Goal: Task Accomplishment & Management: Manage account settings

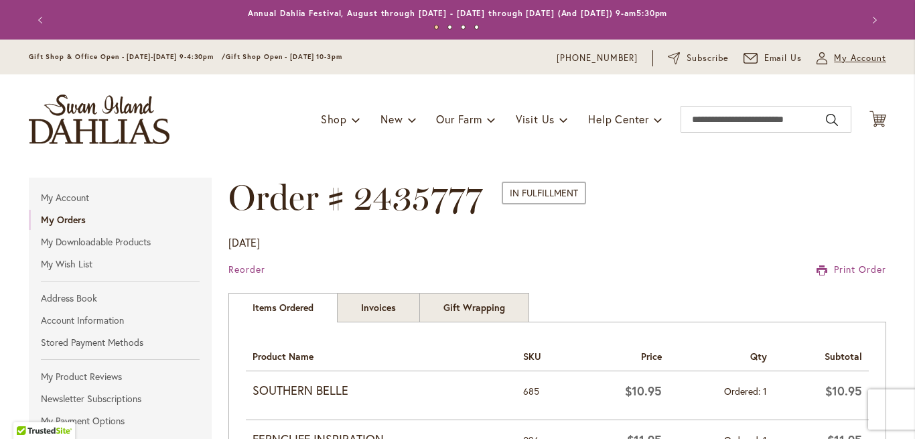
click at [864, 60] on span "My Account" at bounding box center [860, 58] width 52 height 13
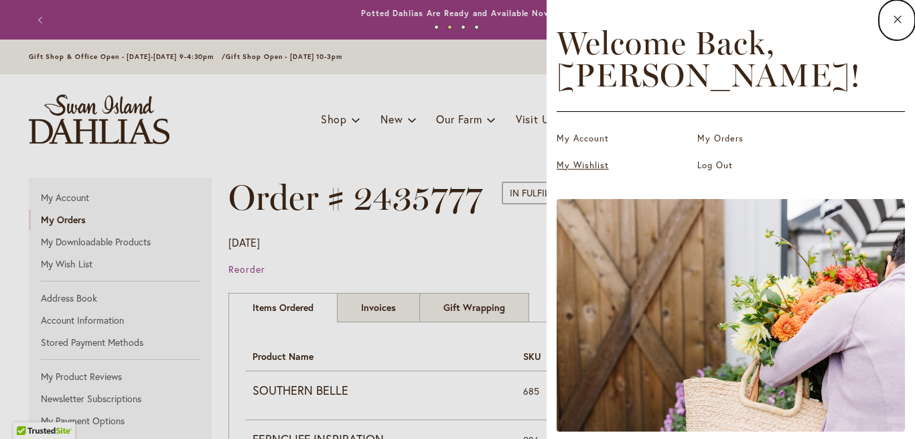
click at [584, 163] on link "My Wishlist" at bounding box center [624, 165] width 134 height 13
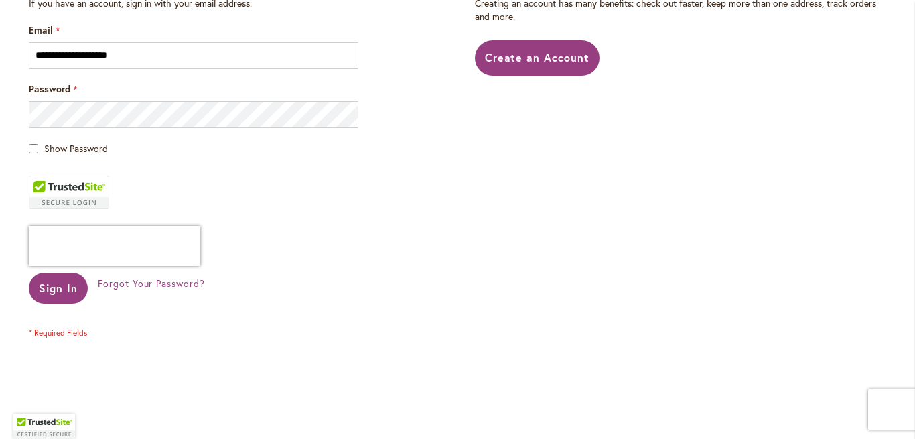
scroll to position [339, 0]
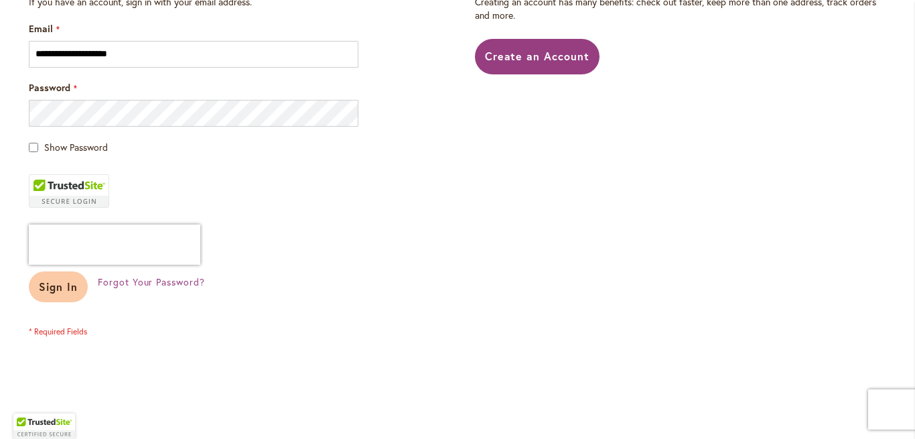
click at [50, 277] on button "Sign In" at bounding box center [58, 286] width 59 height 31
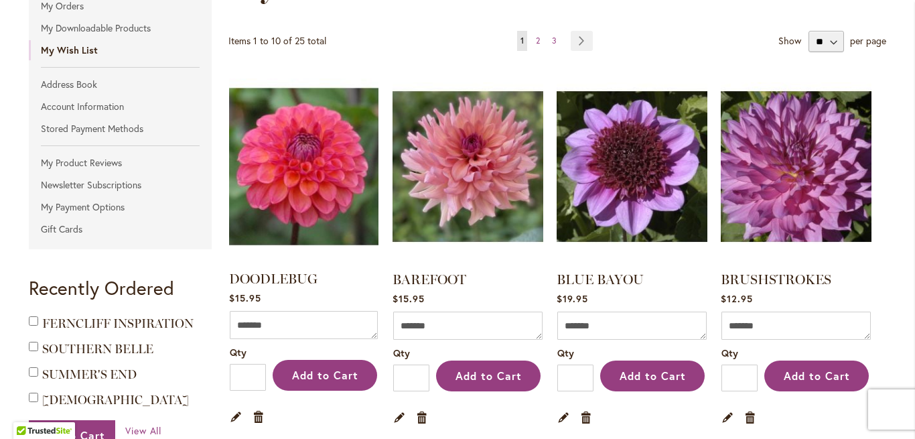
scroll to position [221, 0]
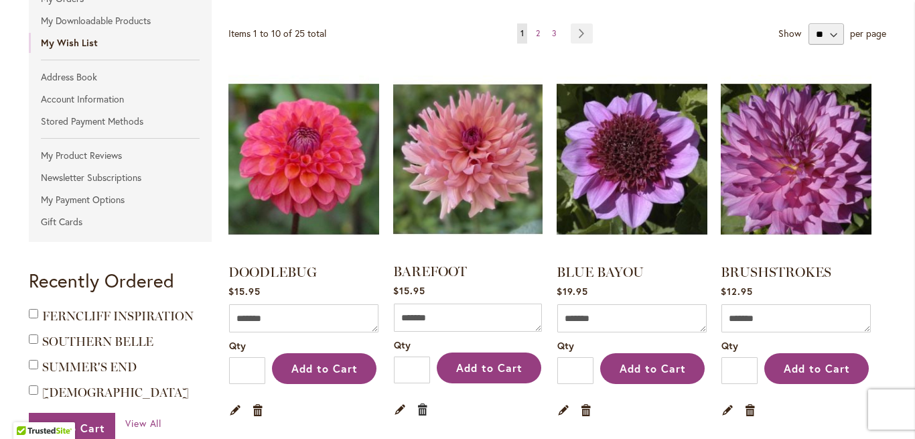
click at [420, 409] on link "Remove item" at bounding box center [423, 408] width 13 height 15
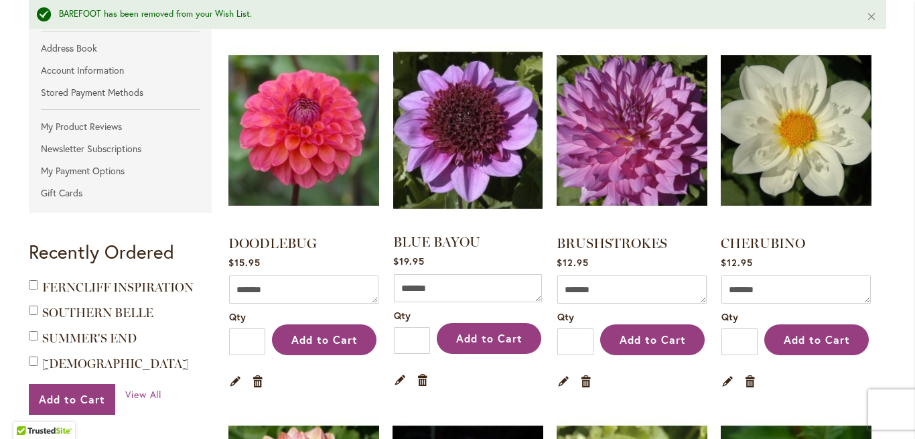
scroll to position [288, 0]
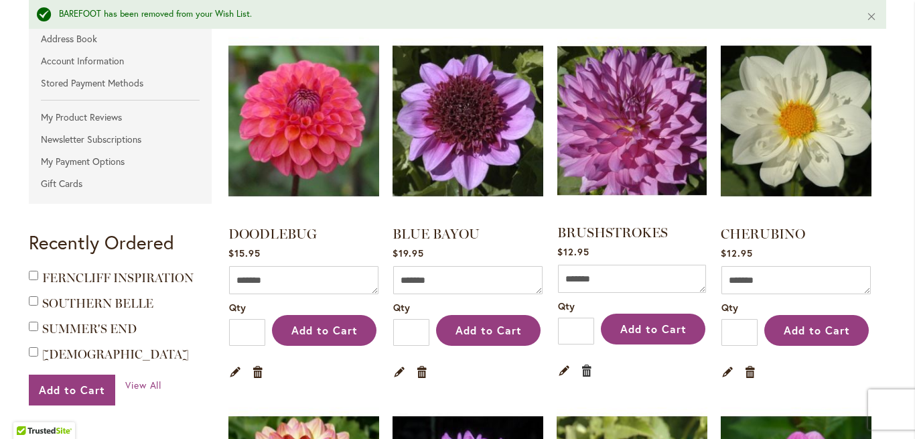
click at [586, 367] on link "Remove item" at bounding box center [587, 370] width 13 height 15
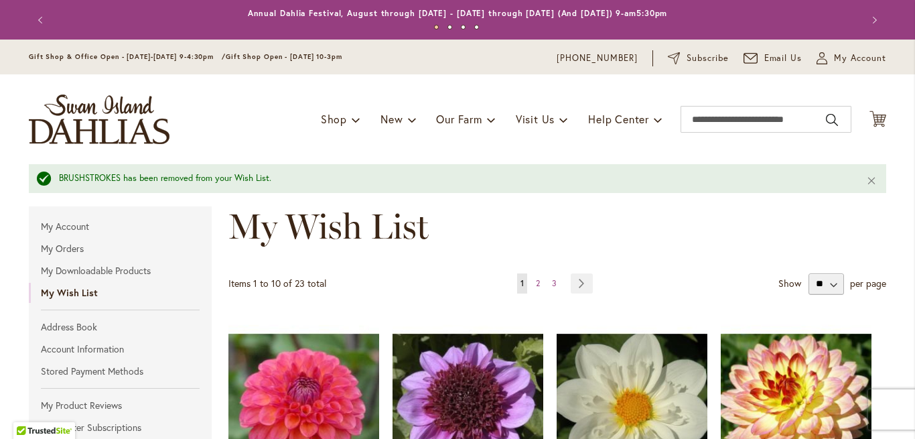
type input "**********"
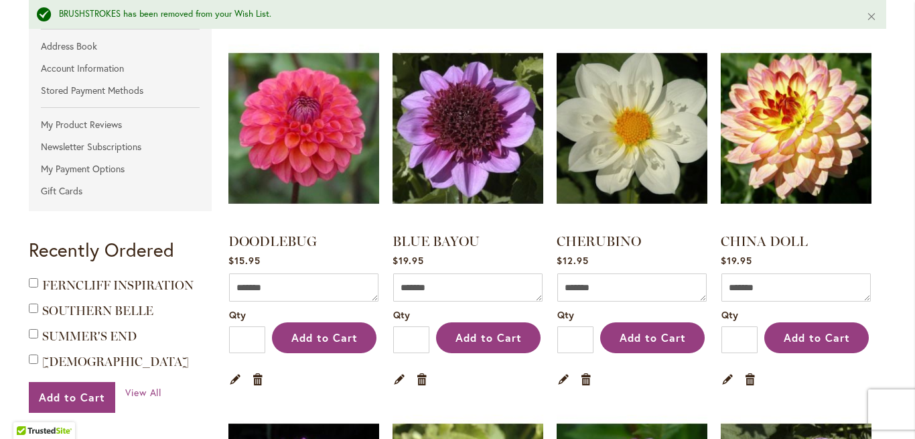
scroll to position [303, 0]
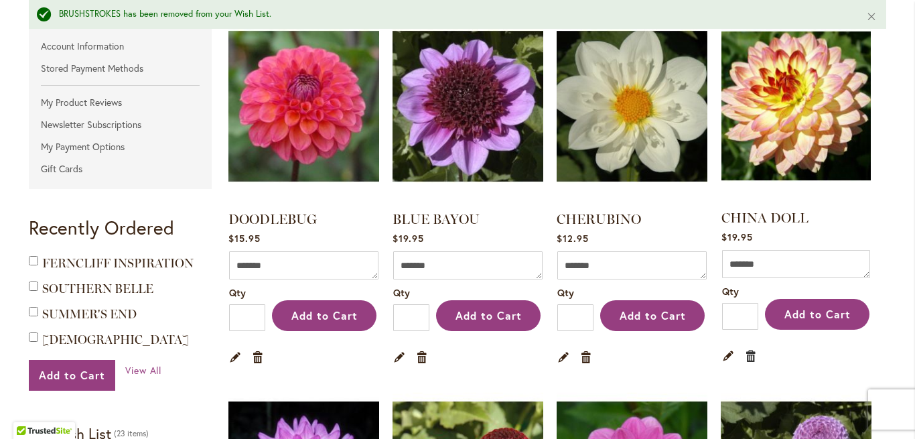
click at [751, 358] on link "Remove item" at bounding box center [751, 355] width 13 height 15
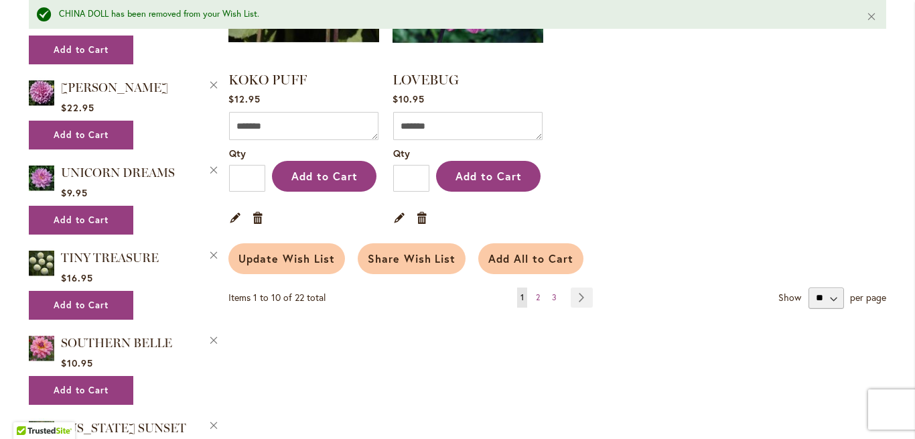
scroll to position [1200, 0]
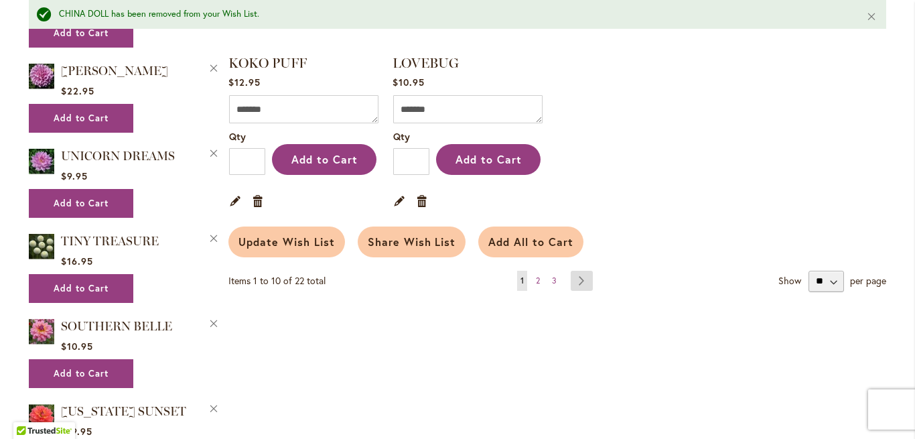
click at [580, 287] on link "Page Next" at bounding box center [582, 281] width 22 height 20
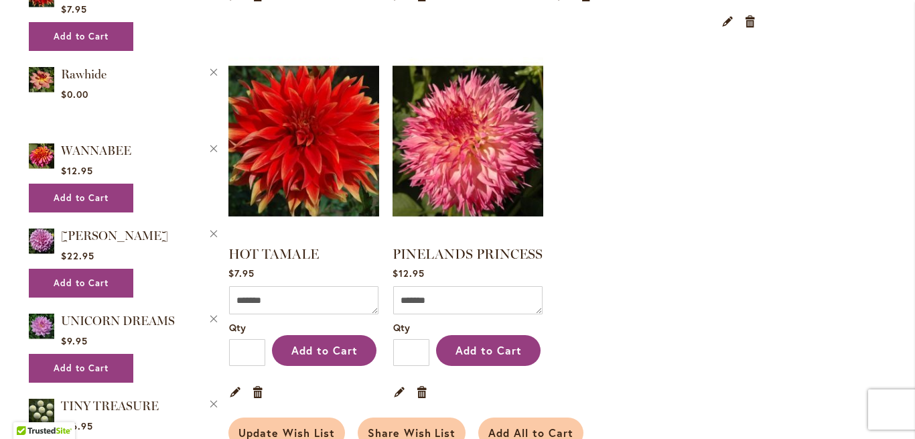
scroll to position [1007, 0]
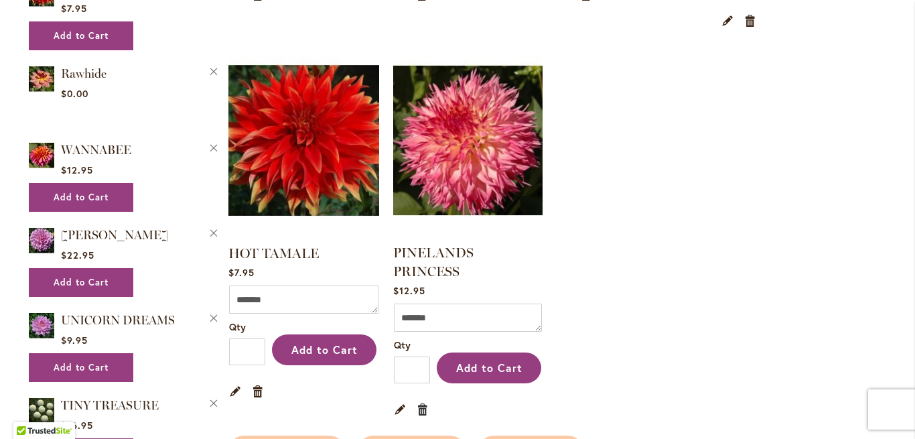
click at [422, 401] on link "Remove item" at bounding box center [423, 408] width 13 height 15
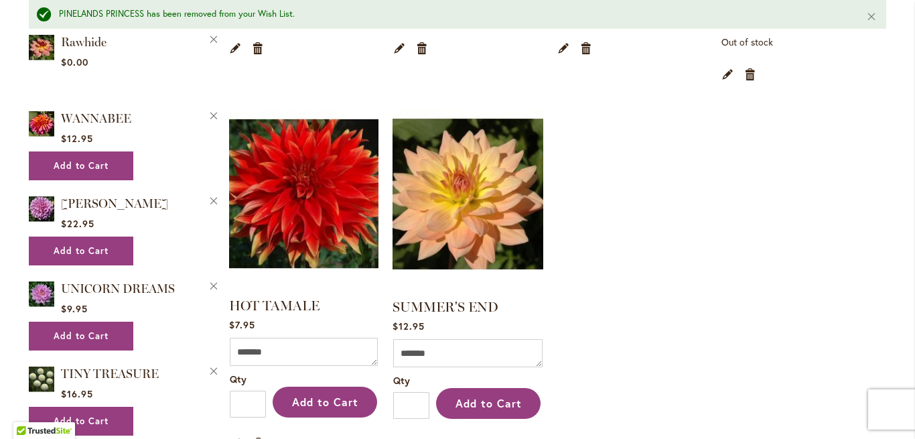
scroll to position [1094, 0]
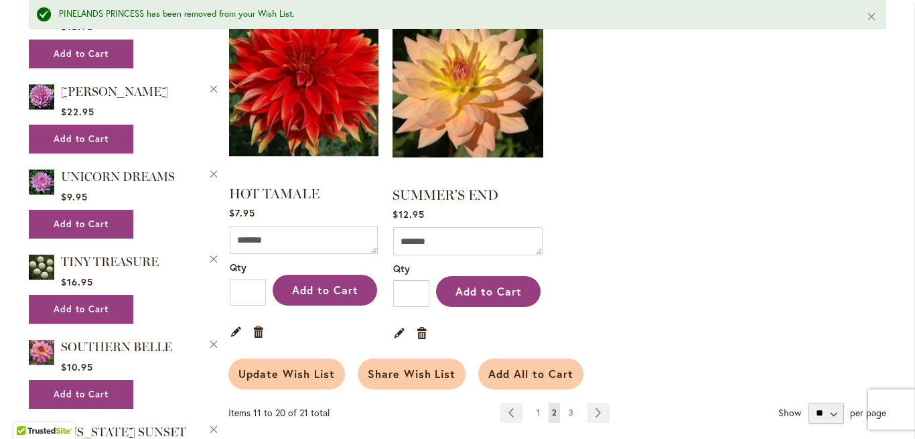
click at [261, 322] on div "Edit Remove item" at bounding box center [304, 331] width 148 height 24
click at [253, 329] on div "Edit Remove item" at bounding box center [304, 331] width 148 height 24
click at [263, 335] on link "Remove item" at bounding box center [259, 331] width 13 height 15
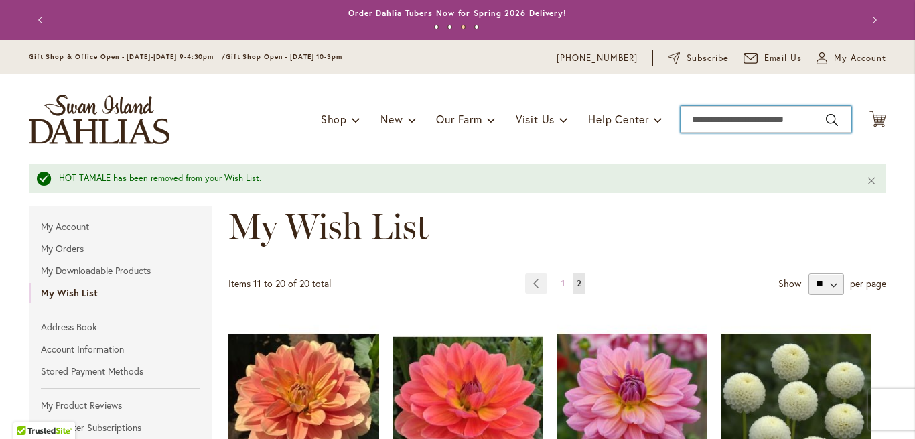
click at [760, 115] on input "Search" at bounding box center [766, 119] width 171 height 27
type input "*******"
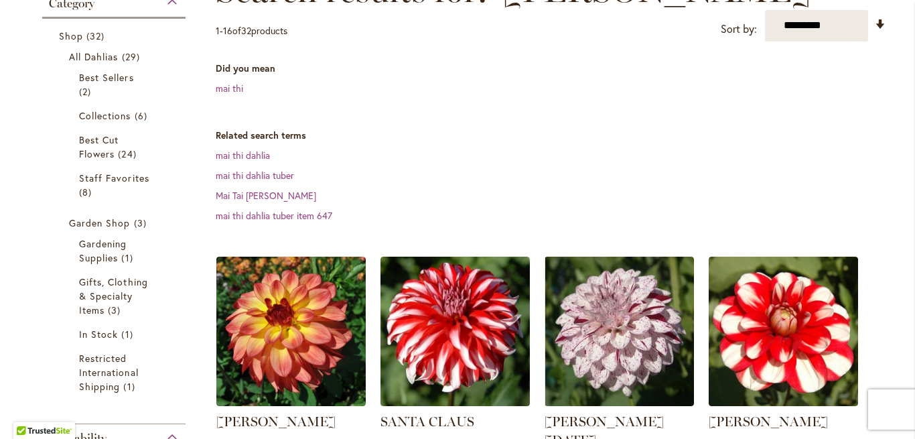
scroll to position [358, 0]
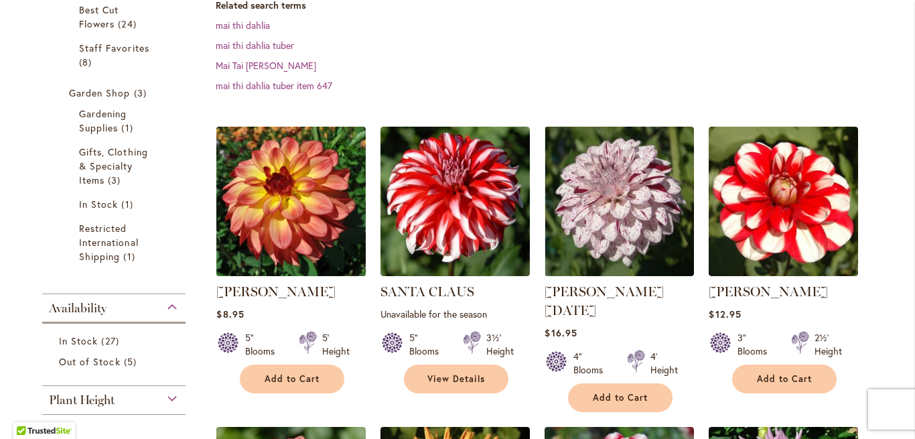
click at [293, 208] on img at bounding box center [291, 201] width 157 height 157
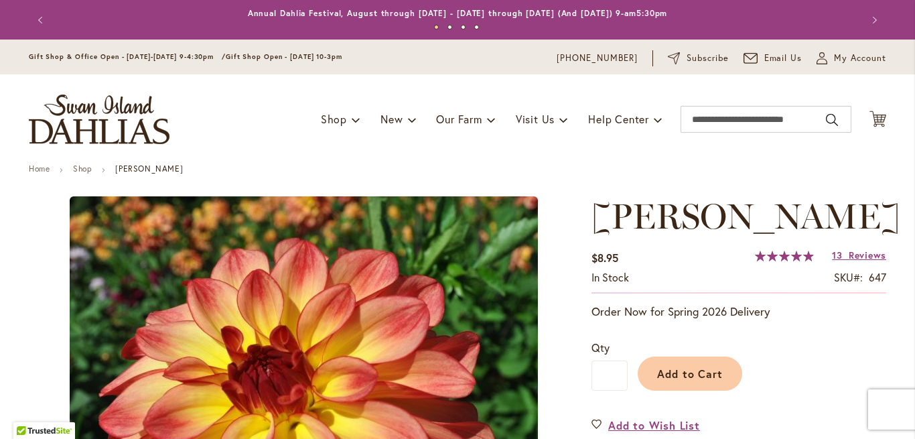
type input "****"
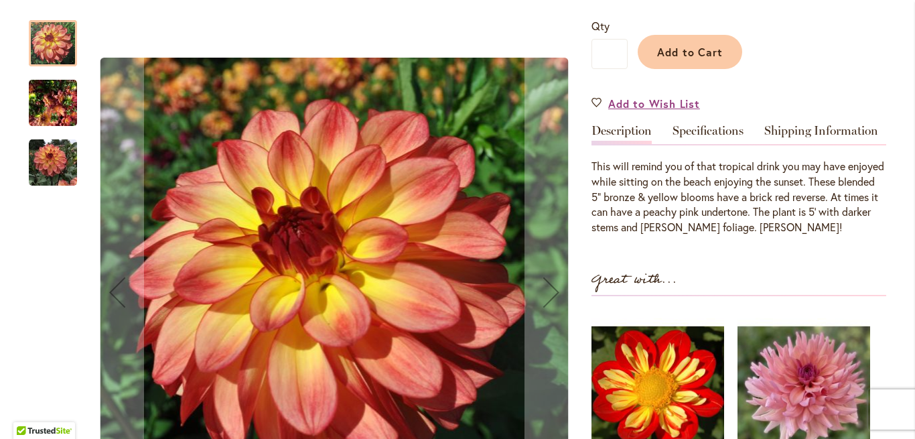
scroll to position [321, 0]
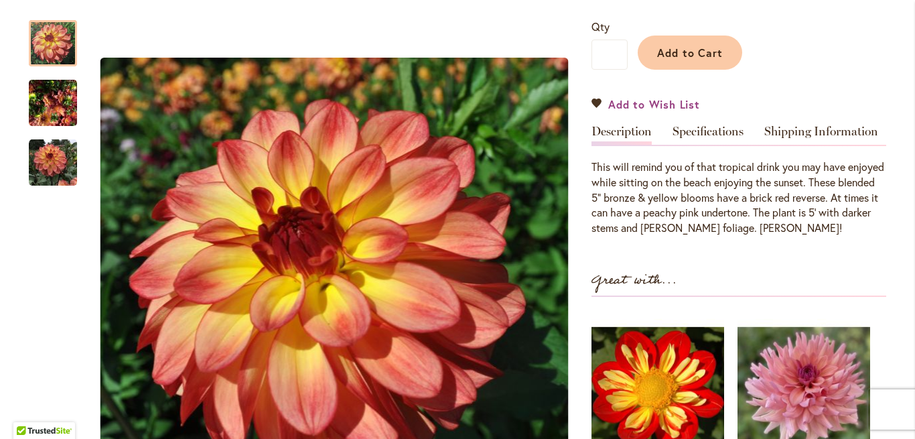
click at [599, 103] on link "Add to Wish List" at bounding box center [646, 103] width 109 height 15
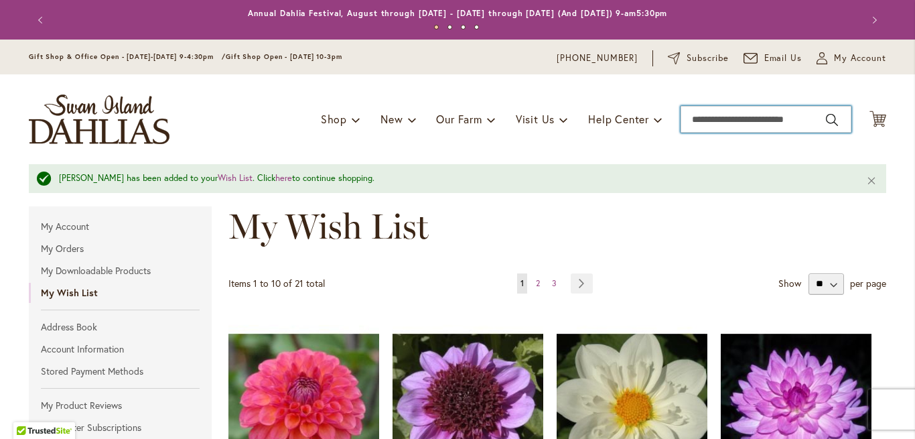
click at [773, 117] on input "Search" at bounding box center [766, 119] width 171 height 27
type input "**********"
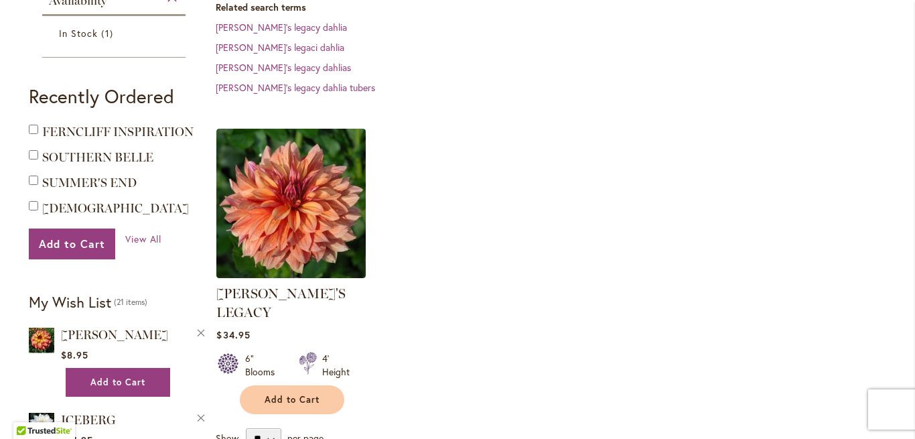
scroll to position [330, 0]
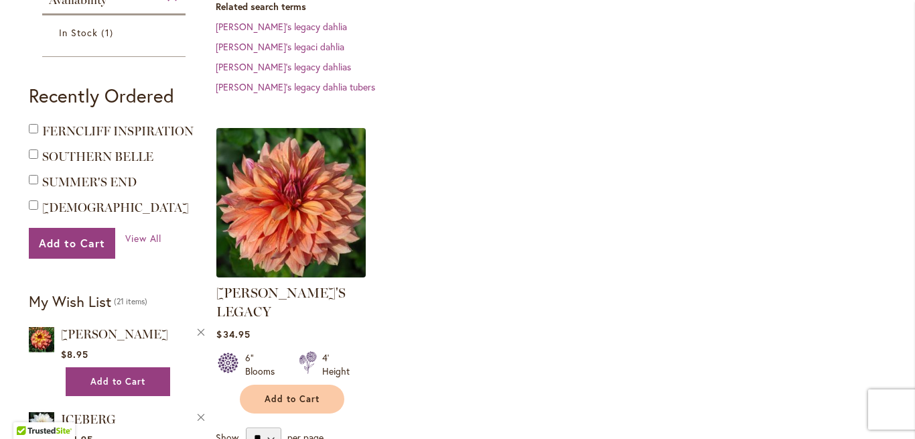
click at [303, 216] on img at bounding box center [291, 202] width 157 height 157
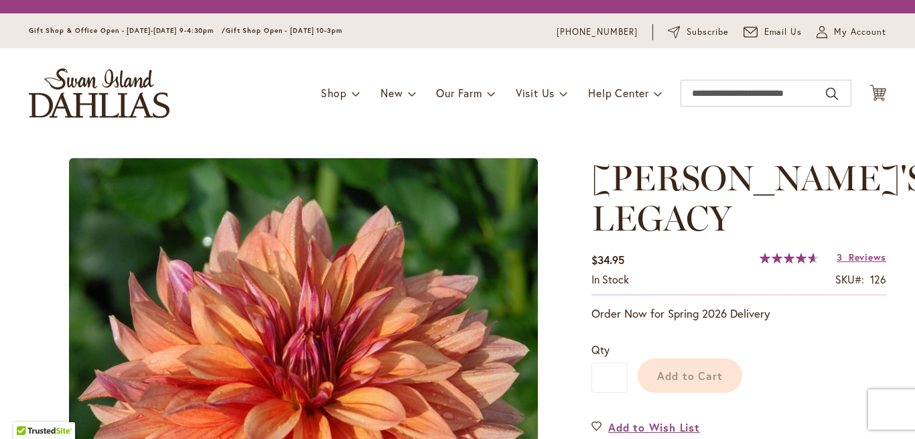
type input "****"
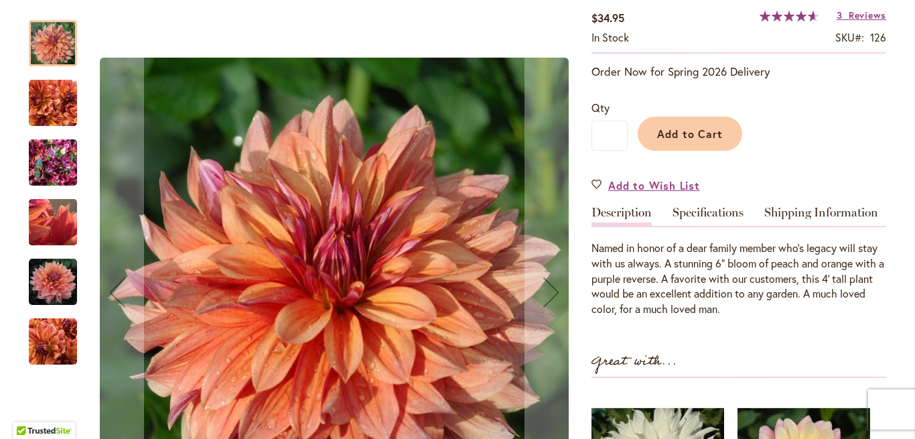
scroll to position [279, 0]
click at [56, 279] on img "Andy's Legacy" at bounding box center [53, 282] width 48 height 48
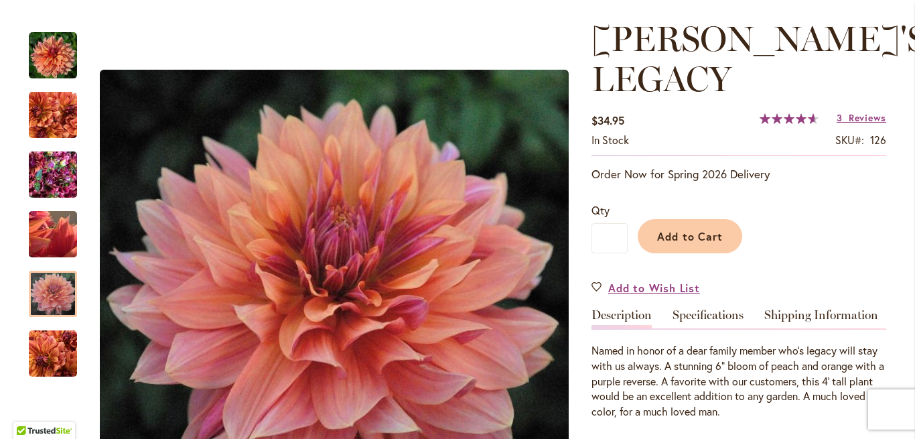
scroll to position [228, 0]
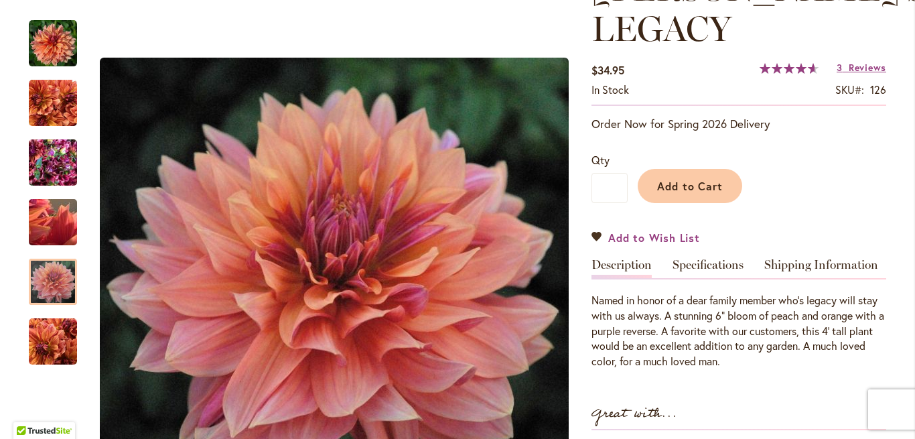
click at [595, 230] on link "Add to Wish List" at bounding box center [646, 237] width 109 height 15
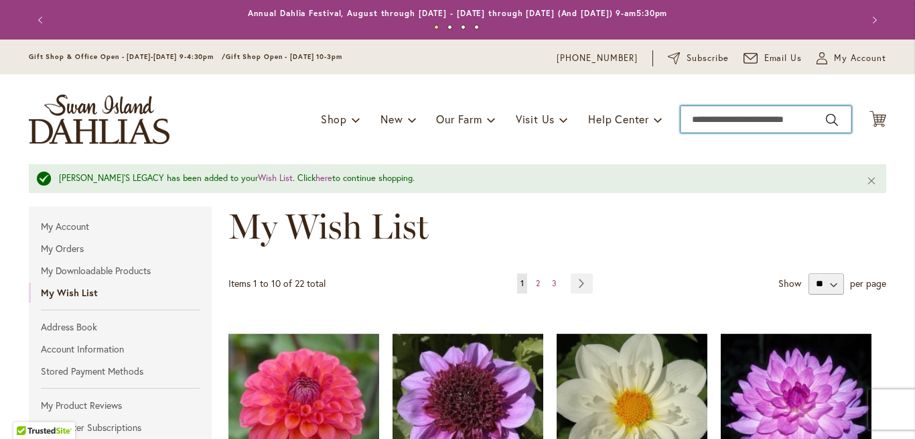
click at [759, 118] on input "Search" at bounding box center [766, 119] width 171 height 27
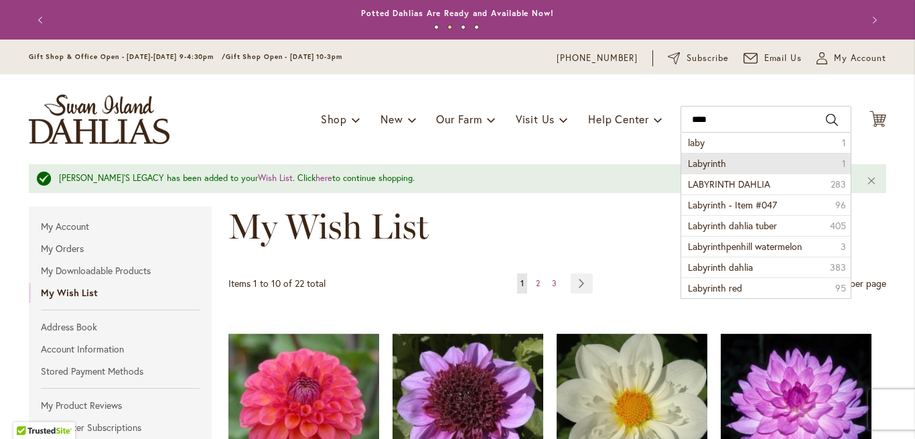
click at [727, 162] on li "Labyrinth 1" at bounding box center [766, 163] width 170 height 21
type input "*********"
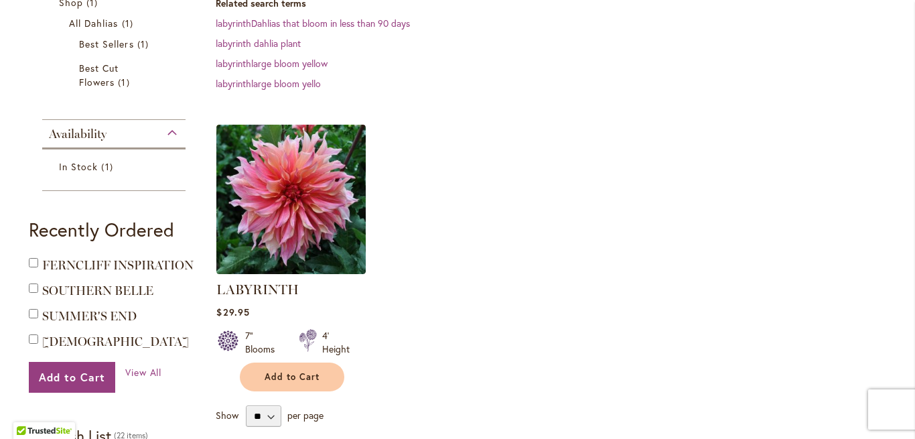
scroll to position [276, 0]
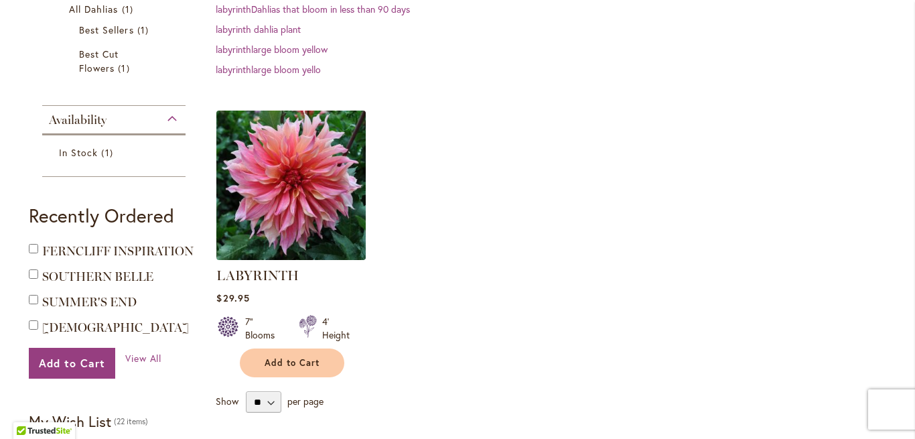
click at [320, 192] on img at bounding box center [291, 185] width 157 height 157
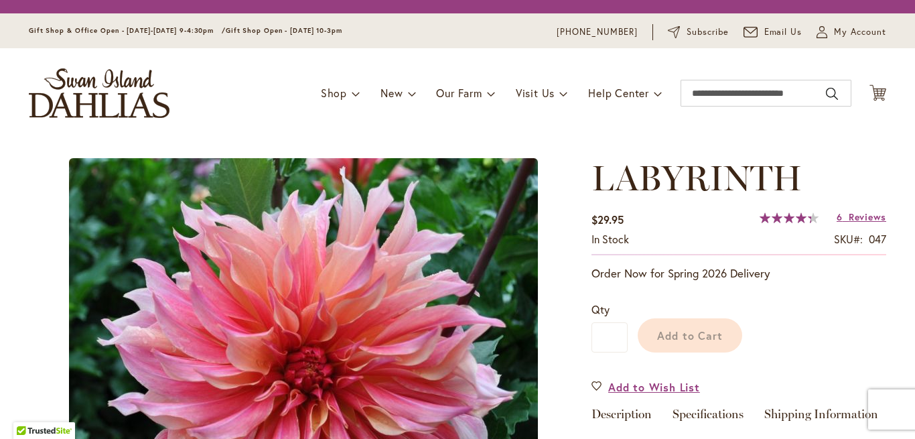
type input "****"
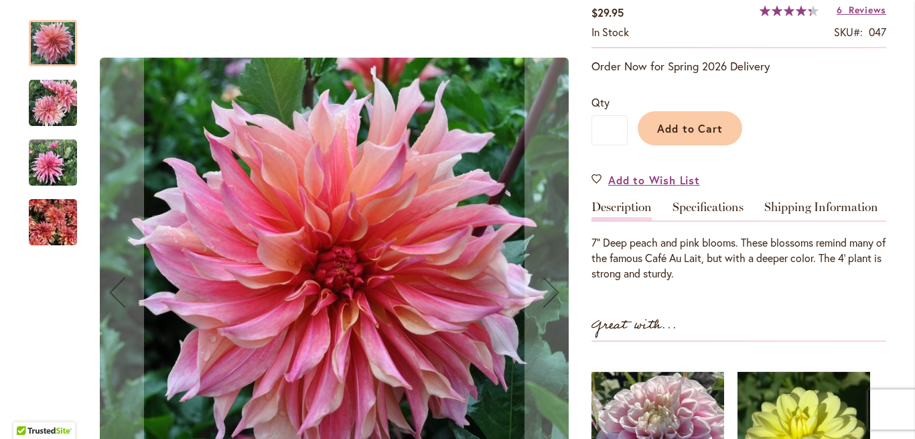
scroll to position [160, 0]
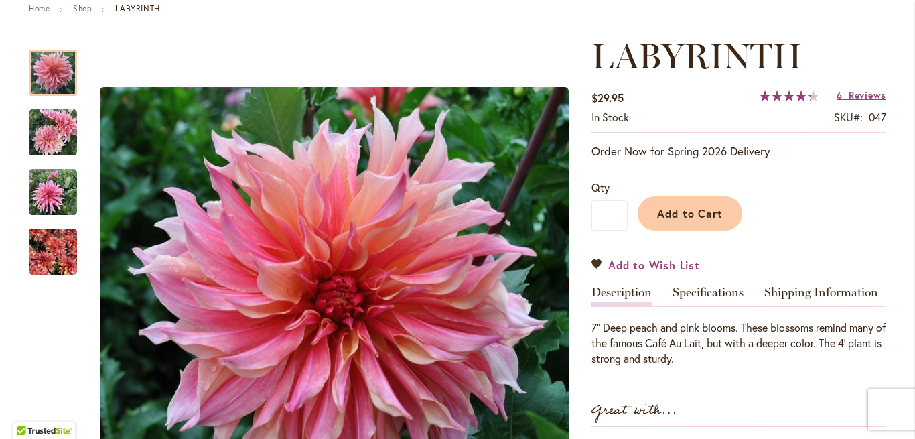
click at [594, 267] on link "Add to Wish List" at bounding box center [646, 264] width 109 height 15
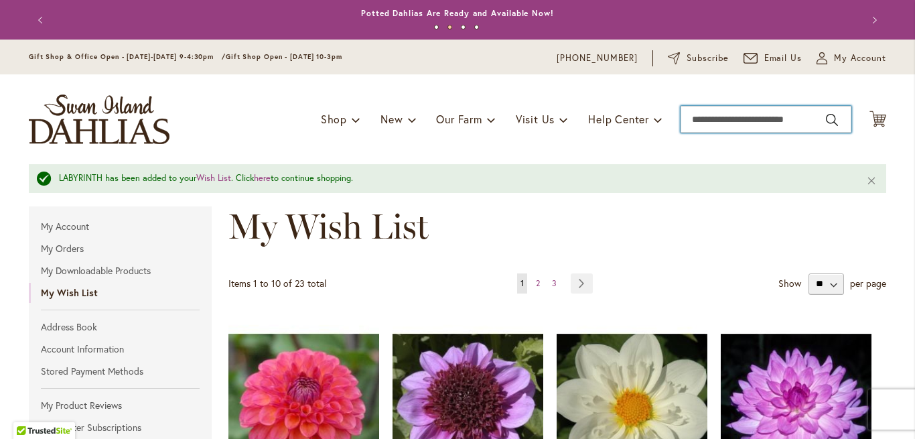
click at [755, 121] on input "Search" at bounding box center [766, 119] width 171 height 27
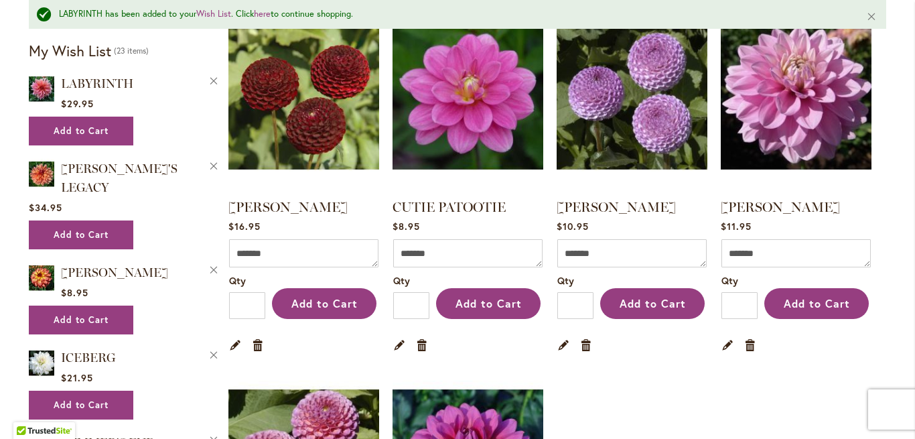
scroll to position [687, 0]
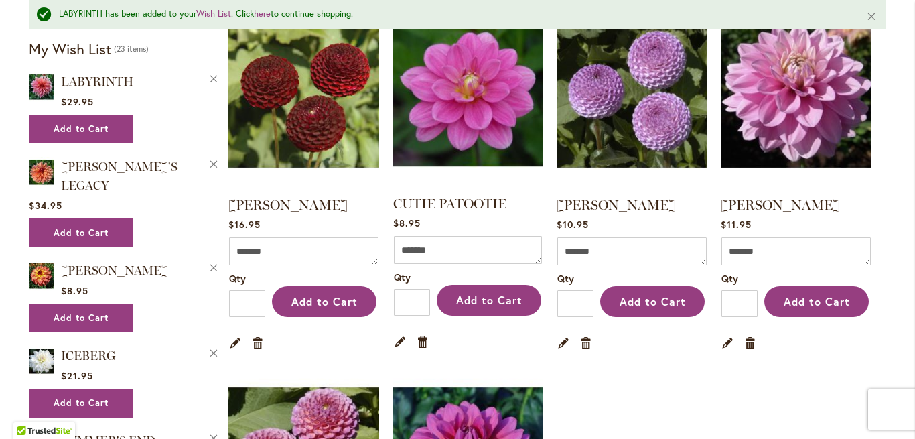
click at [417, 336] on div "Edit Remove item" at bounding box center [468, 341] width 148 height 24
click at [421, 345] on link "Remove item" at bounding box center [423, 341] width 13 height 15
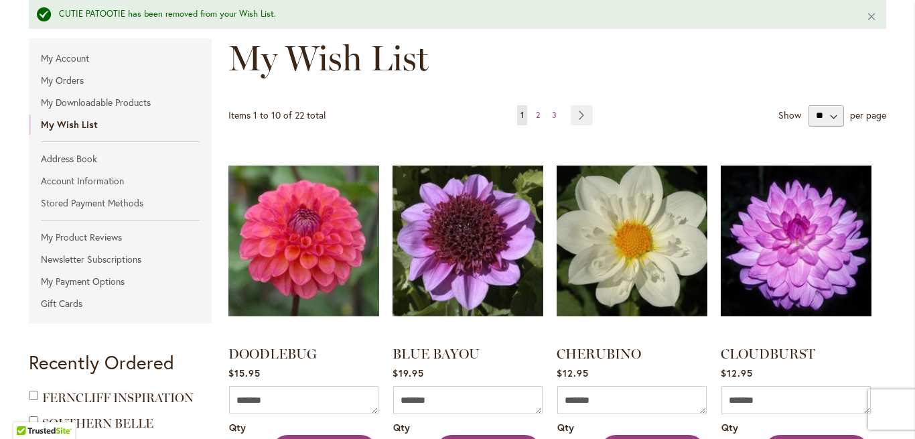
scroll to position [169, 0]
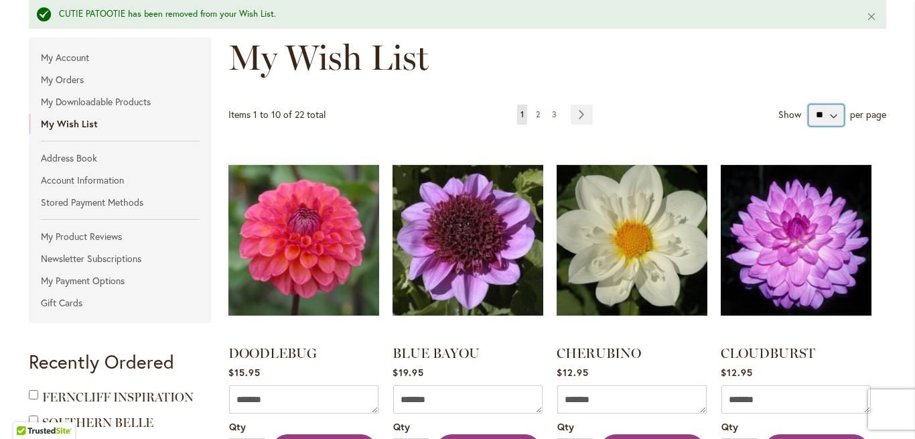
click at [809, 105] on select "** ** **" at bounding box center [827, 115] width 36 height 21
select select "**********"
click option "**" at bounding box center [0, 0] width 0 height 0
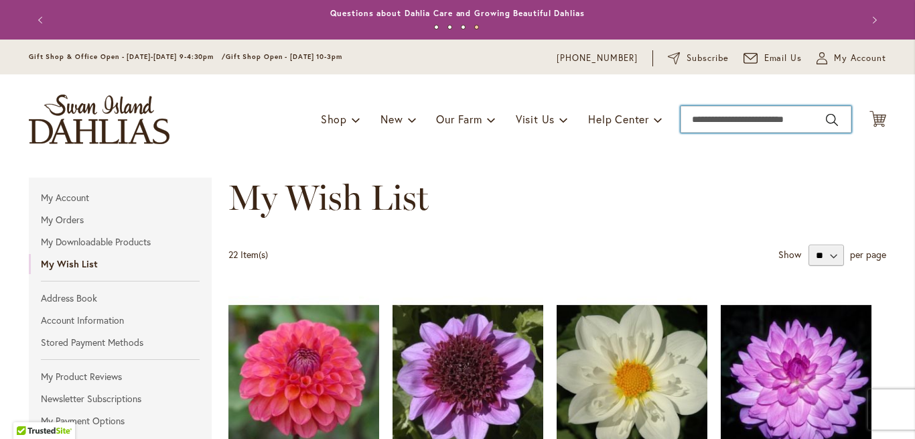
click at [757, 119] on input "Search" at bounding box center [766, 119] width 171 height 27
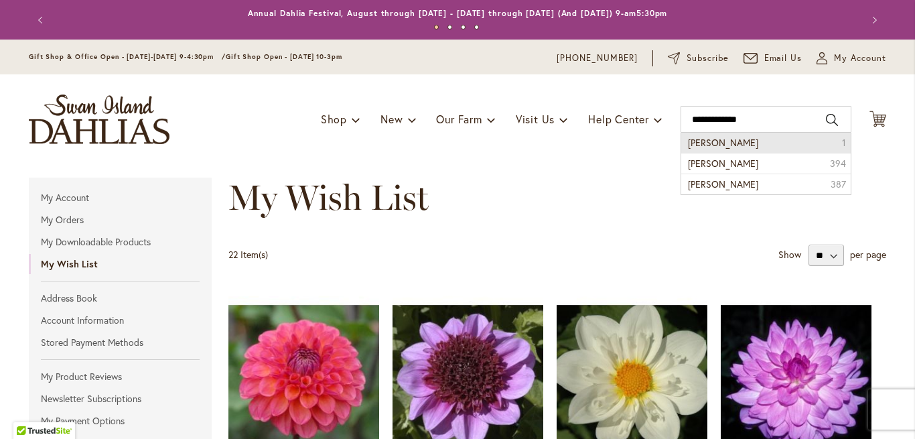
click at [712, 151] on li "sandra shomei 1" at bounding box center [766, 143] width 170 height 20
type input "**********"
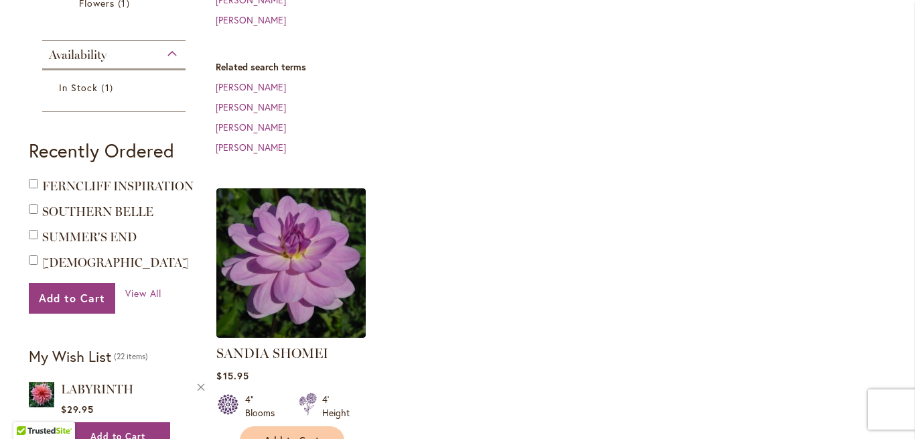
scroll to position [338, 0]
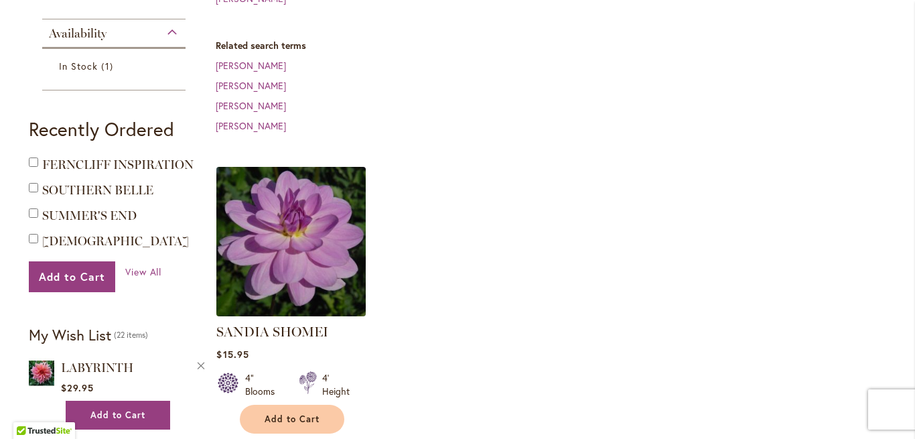
click at [307, 245] on img at bounding box center [291, 241] width 157 height 157
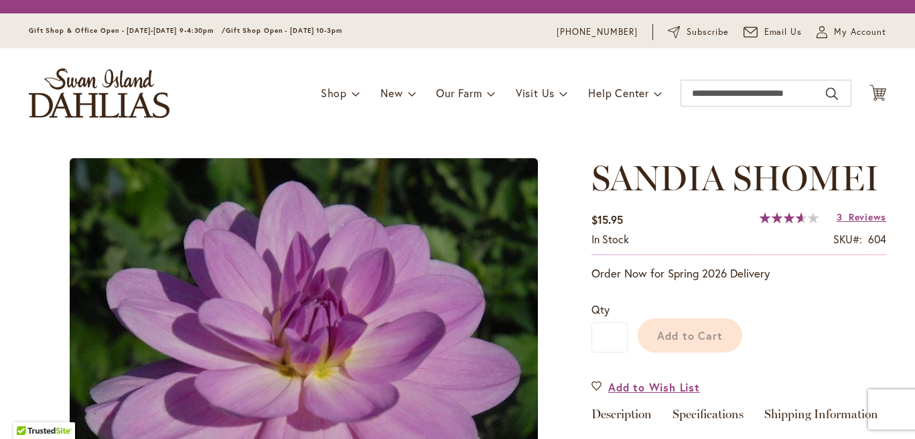
type input "****"
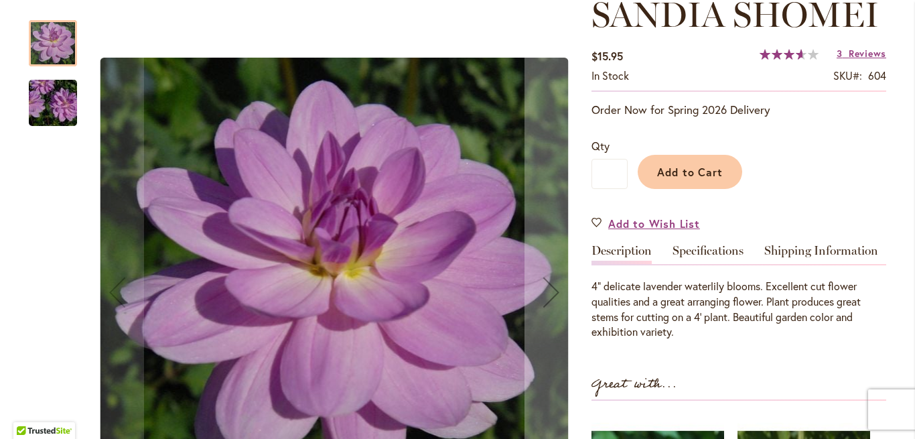
scroll to position [204, 0]
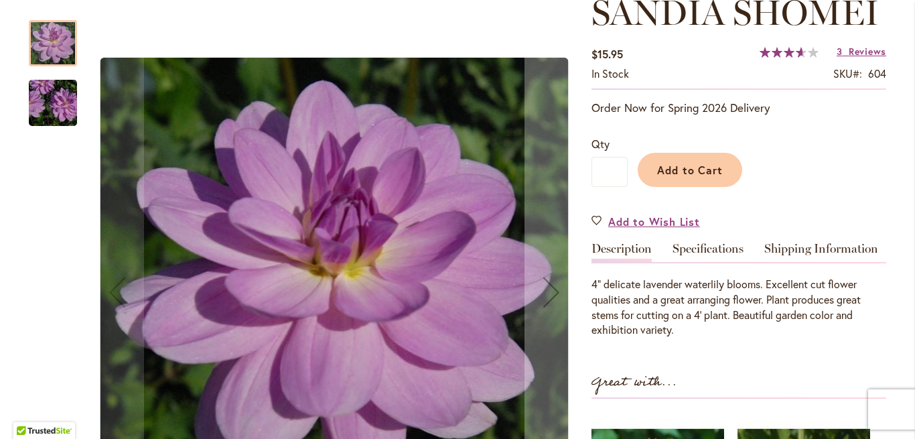
click at [61, 99] on img "SANDIA SHOMEI" at bounding box center [53, 103] width 96 height 64
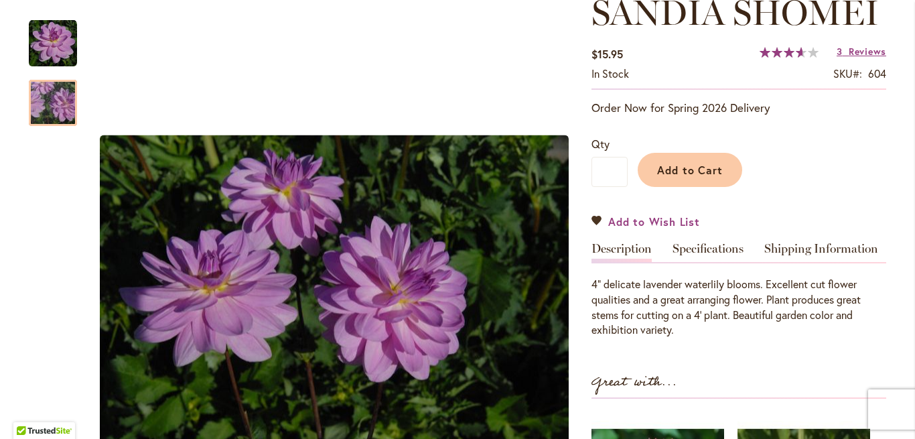
click at [601, 221] on link "Add to Wish List" at bounding box center [646, 221] width 109 height 15
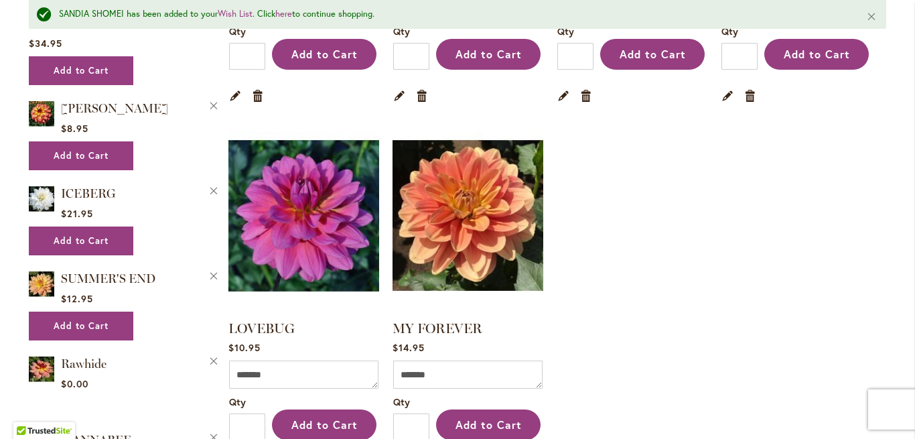
scroll to position [950, 0]
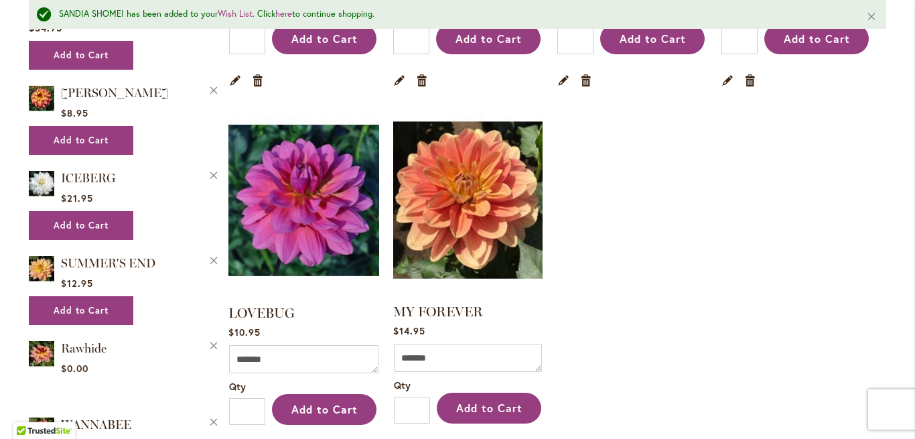
click at [487, 211] on img at bounding box center [468, 200] width 157 height 196
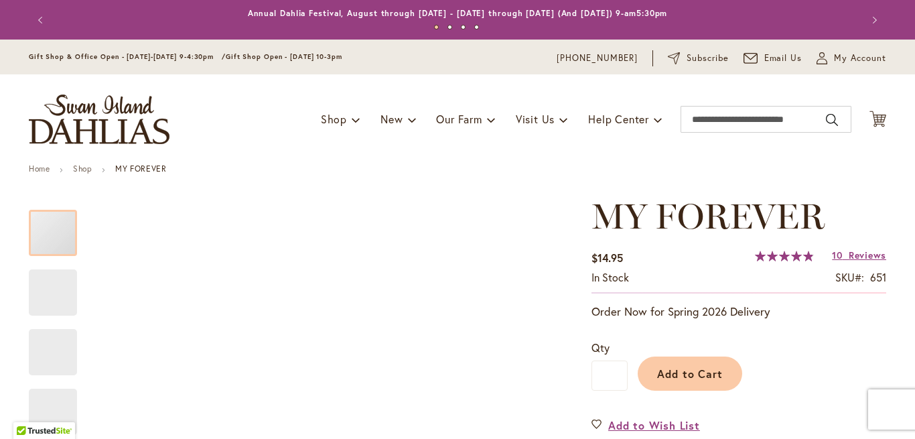
type input "****"
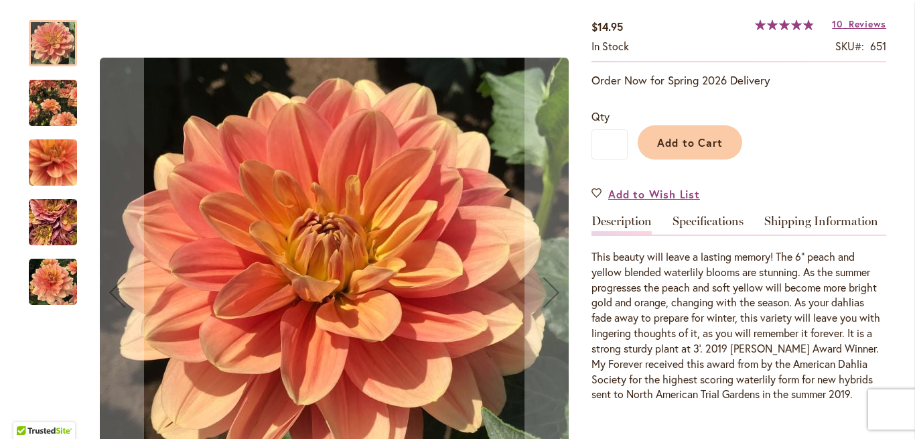
scroll to position [232, 0]
click at [53, 281] on img "MY FOREVER" at bounding box center [53, 282] width 48 height 48
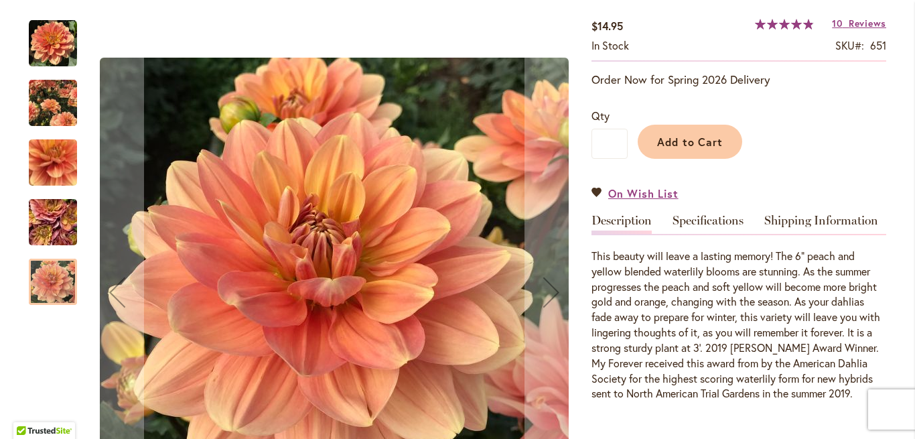
click at [59, 111] on img "MY FOREVER" at bounding box center [53, 103] width 48 height 60
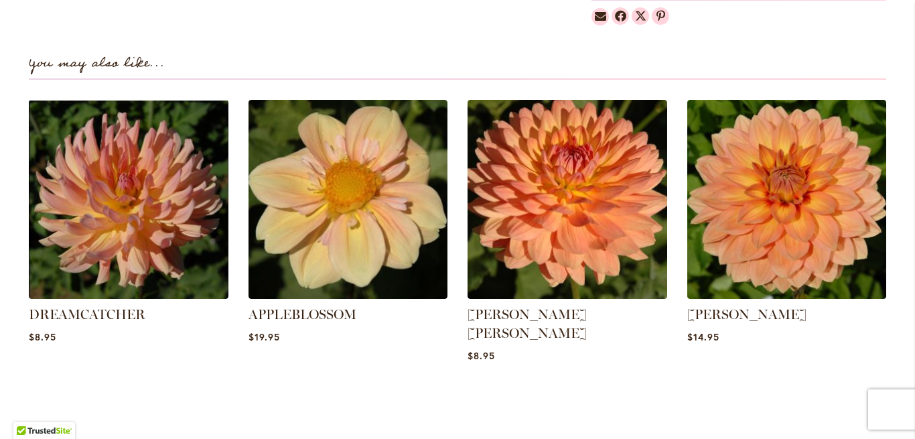
scroll to position [1003, 0]
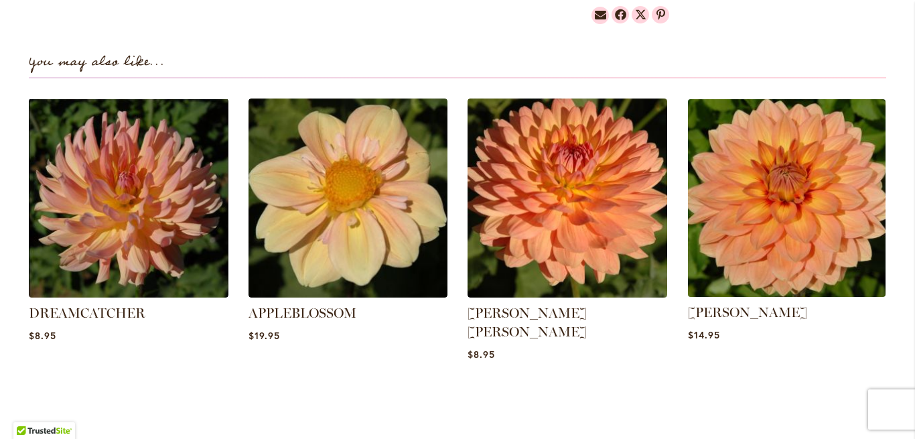
click at [755, 208] on img at bounding box center [787, 198] width 208 height 208
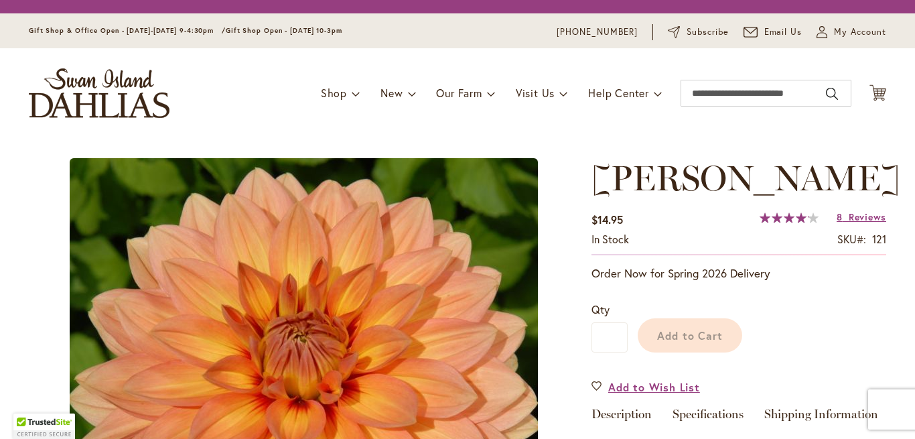
type input "****"
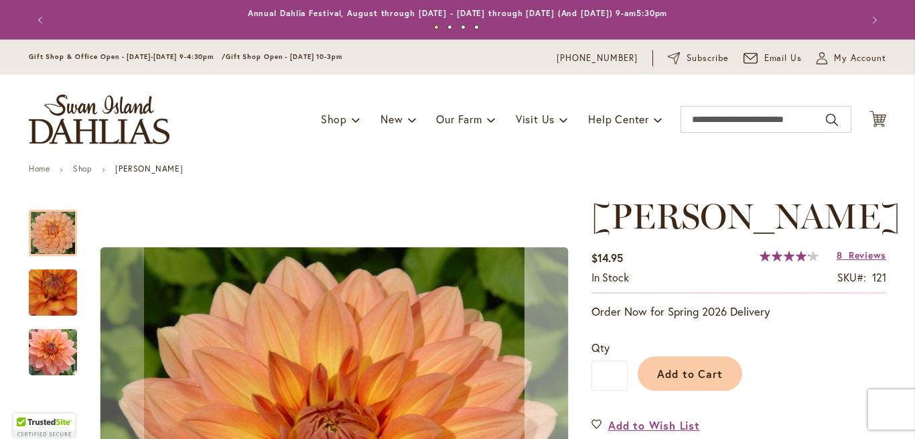
scroll to position [220, 0]
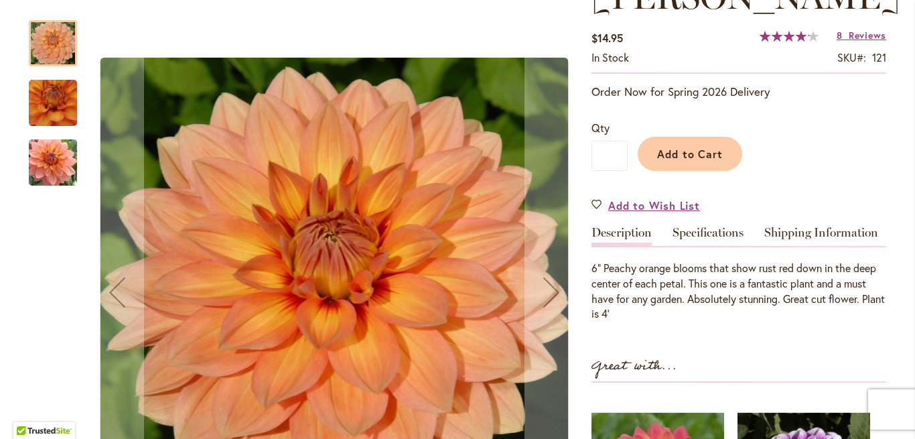
click at [49, 169] on img "Nicholas" at bounding box center [53, 163] width 96 height 64
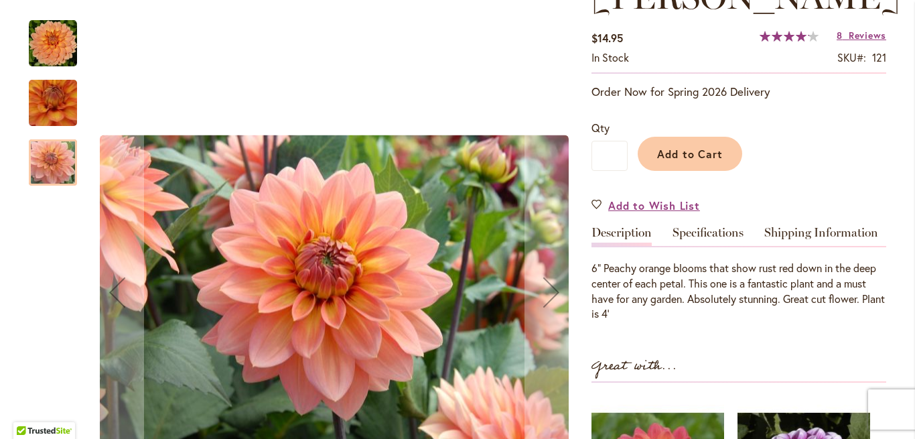
click at [51, 98] on img "Nicholas" at bounding box center [53, 103] width 94 height 92
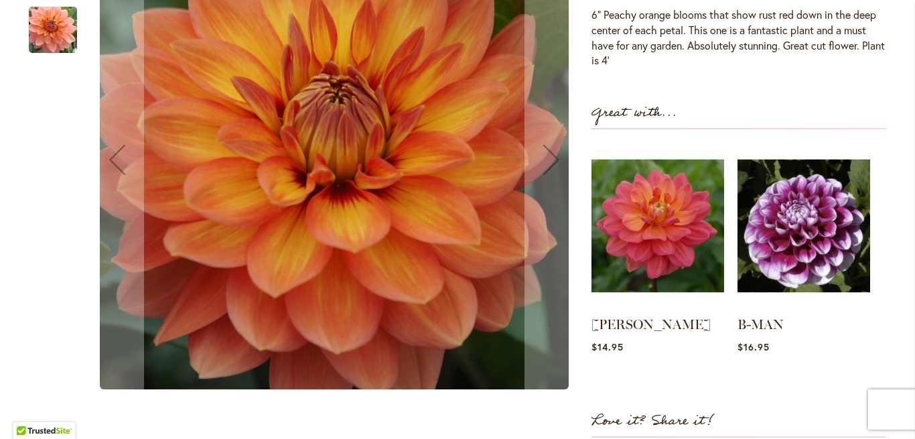
scroll to position [472, 0]
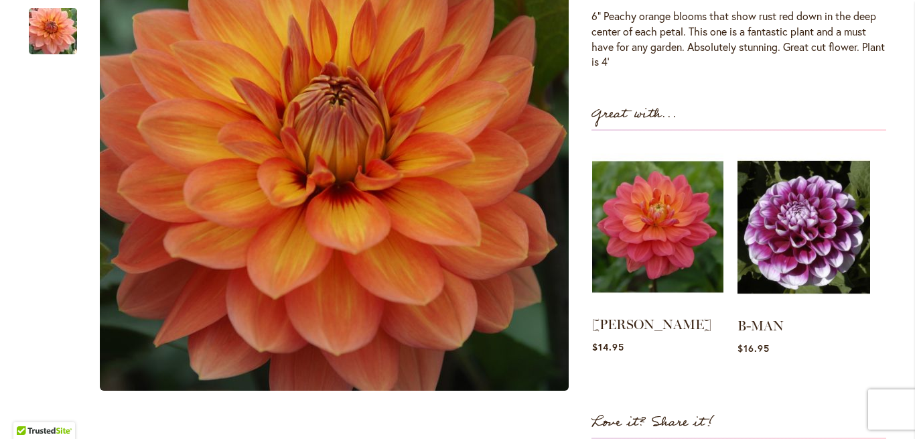
click at [685, 217] on img at bounding box center [657, 227] width 131 height 164
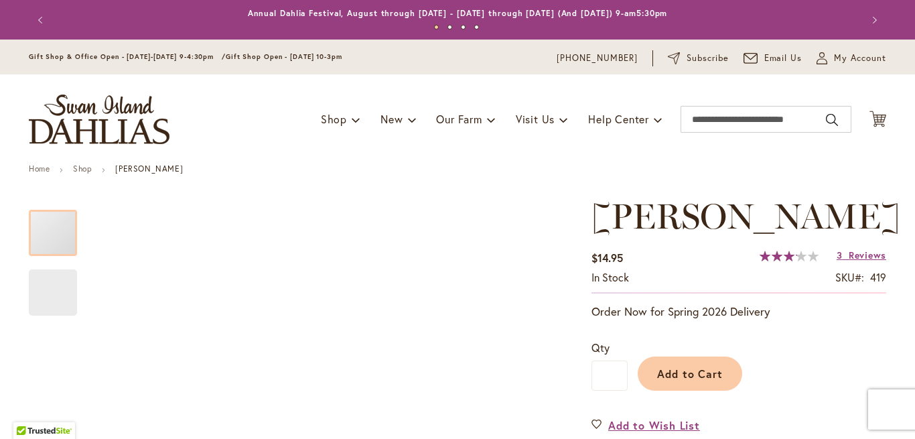
type input "****"
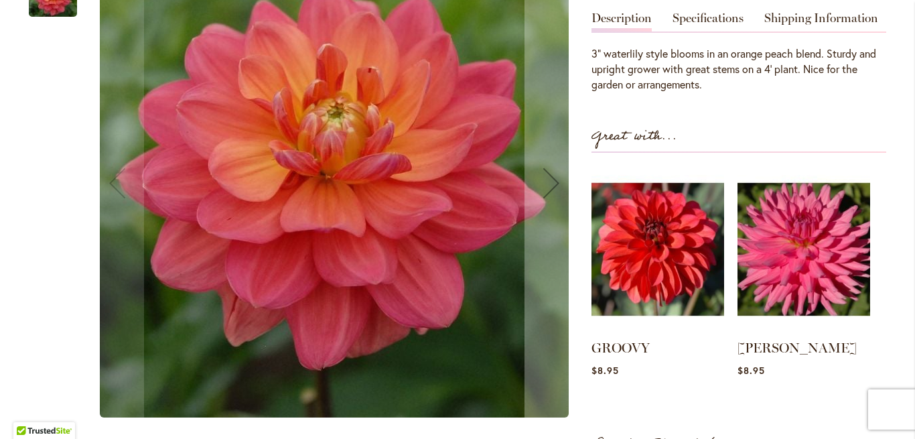
scroll to position [435, 0]
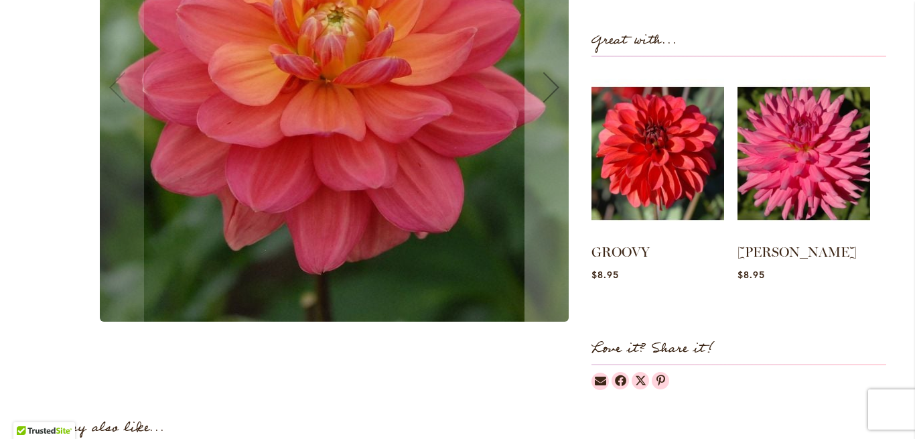
click at [685, 217] on img at bounding box center [658, 153] width 133 height 166
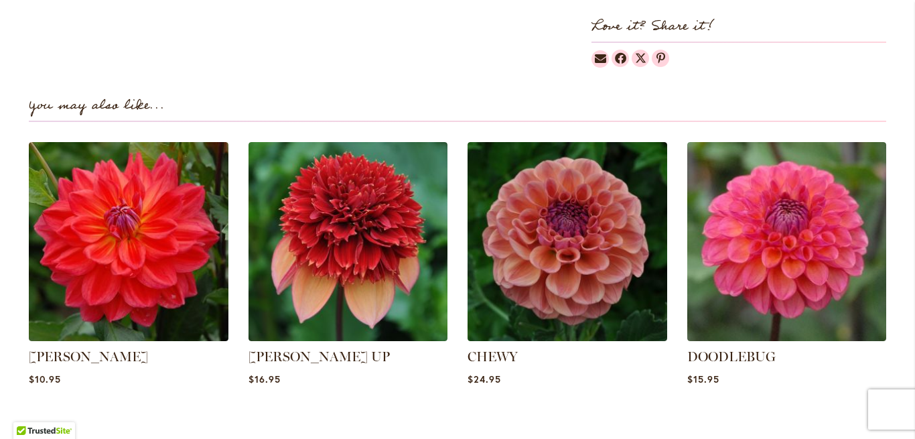
scroll to position [859, 0]
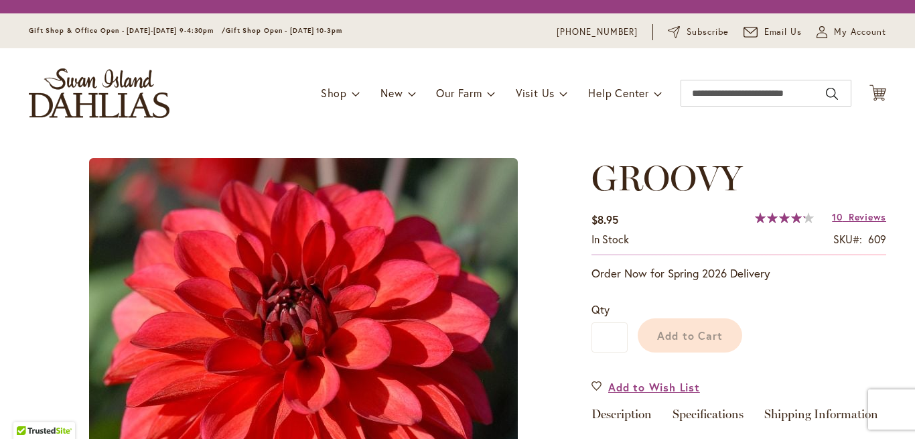
type input "****"
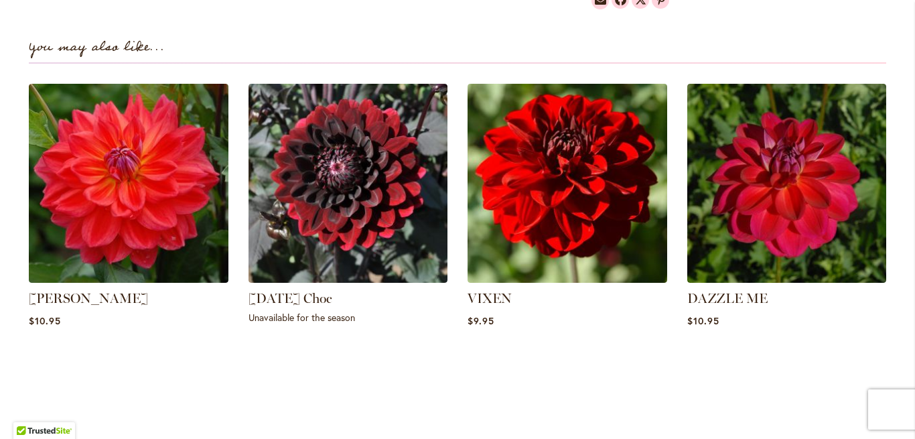
scroll to position [925, 0]
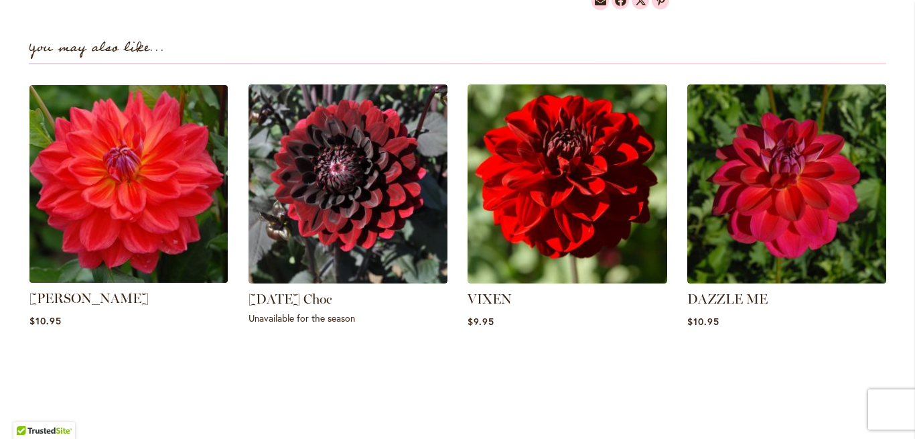
click at [163, 212] on img at bounding box center [129, 184] width 208 height 208
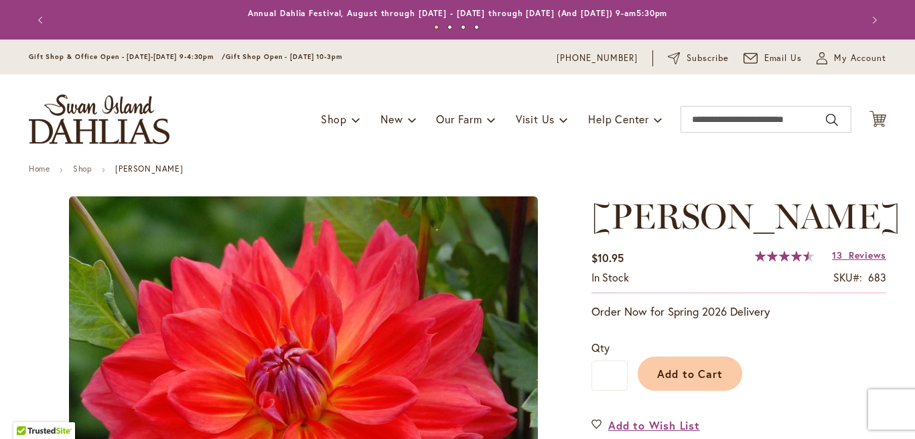
type input "****"
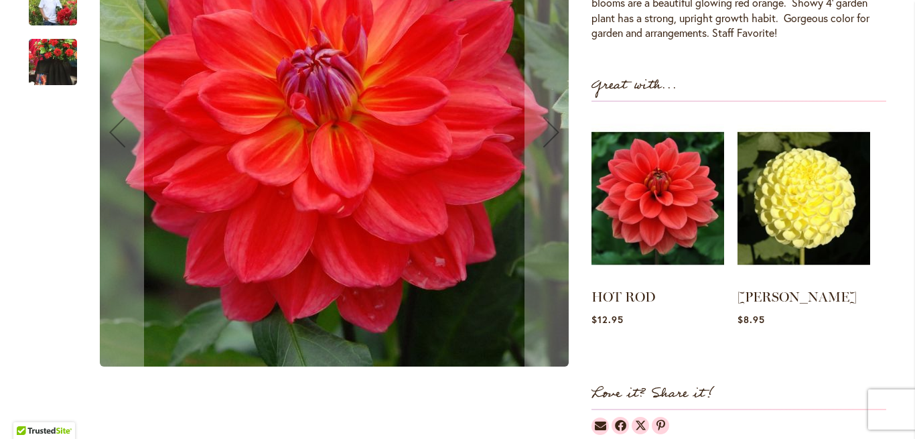
scroll to position [497, 0]
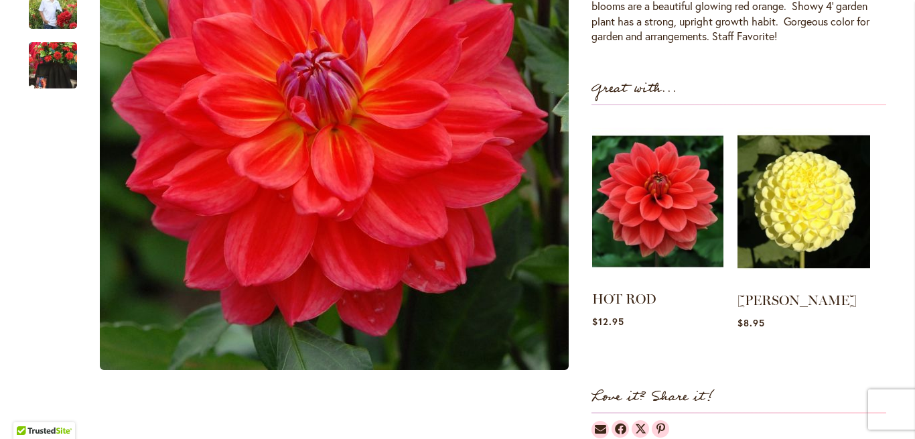
click at [697, 200] on img at bounding box center [657, 201] width 131 height 164
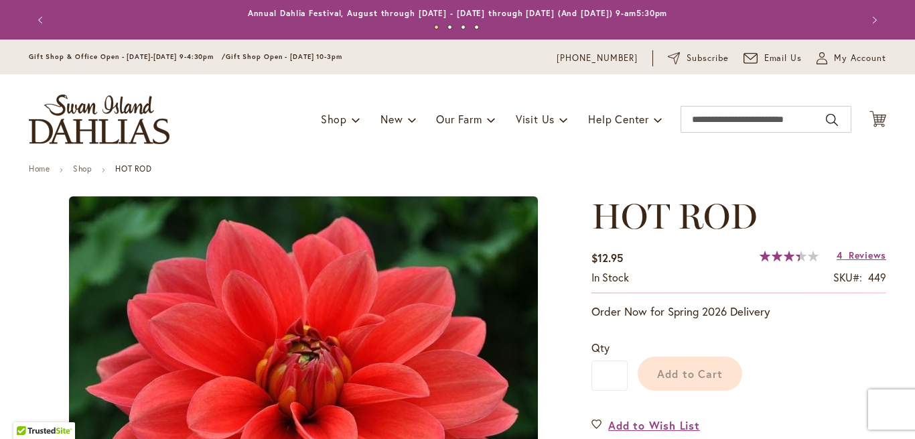
type input "****"
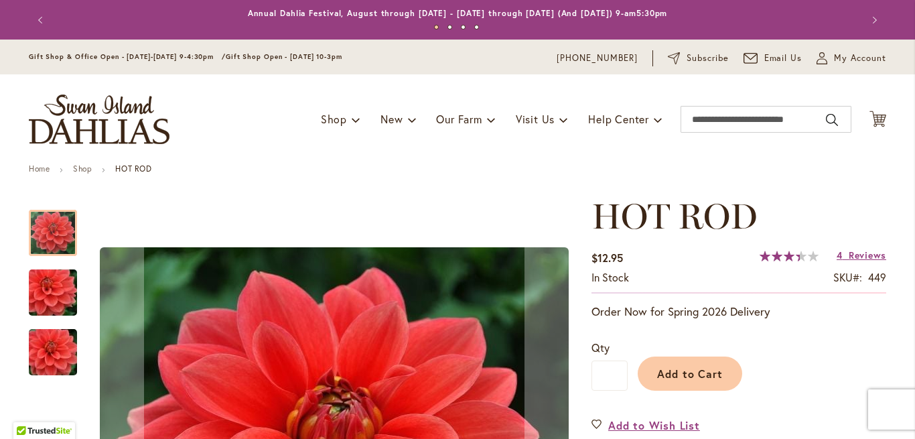
type input "**********"
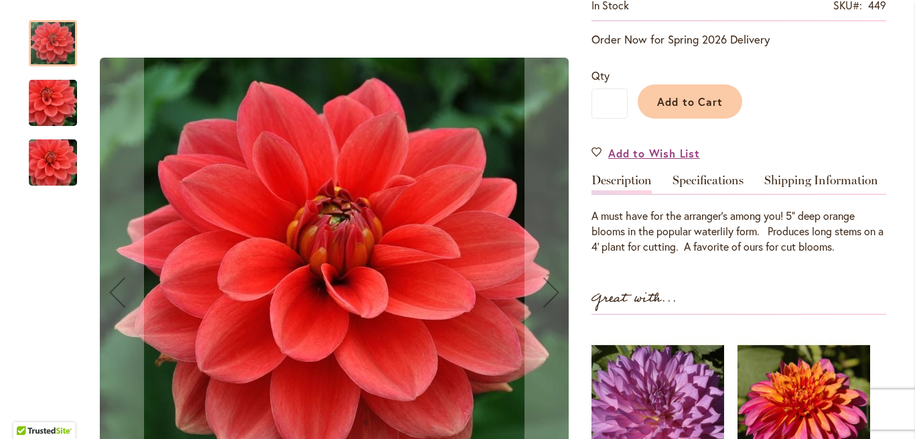
scroll to position [273, 0]
click at [69, 101] on img "HOT ROD" at bounding box center [53, 103] width 96 height 64
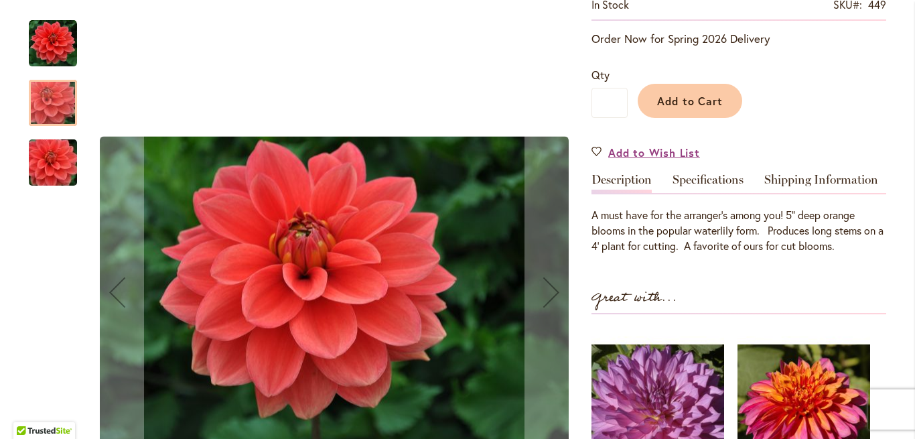
click at [48, 161] on img "HOT ROD" at bounding box center [53, 163] width 96 height 64
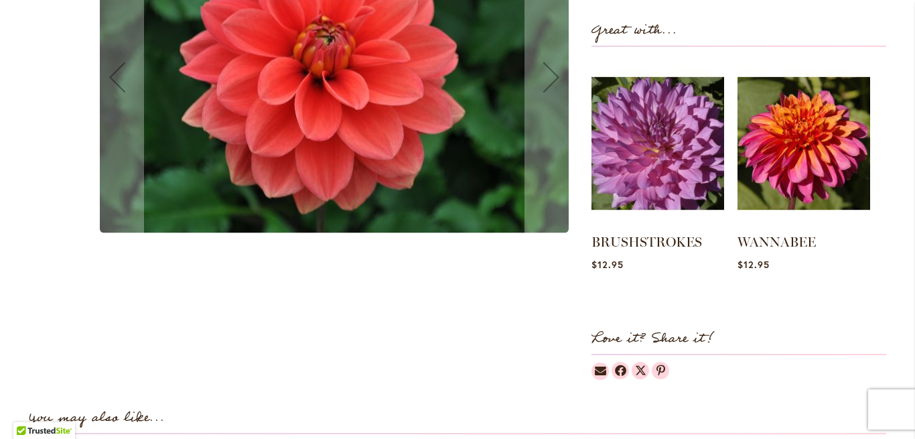
scroll to position [541, 0]
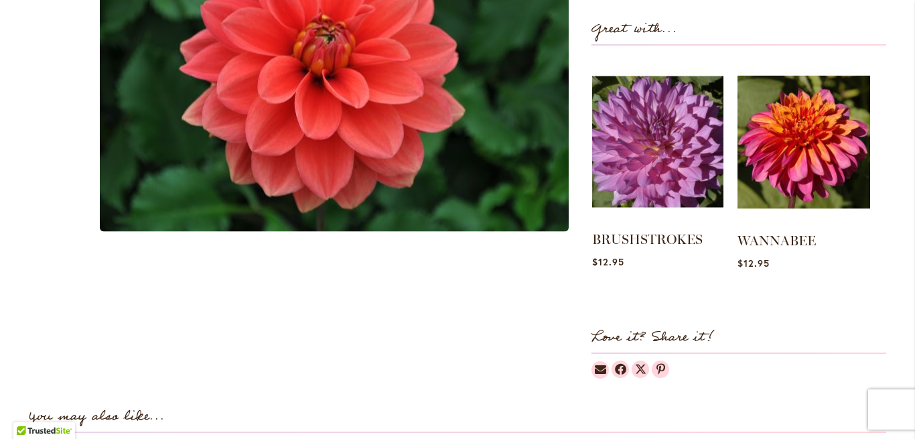
click at [672, 170] on img at bounding box center [657, 142] width 131 height 164
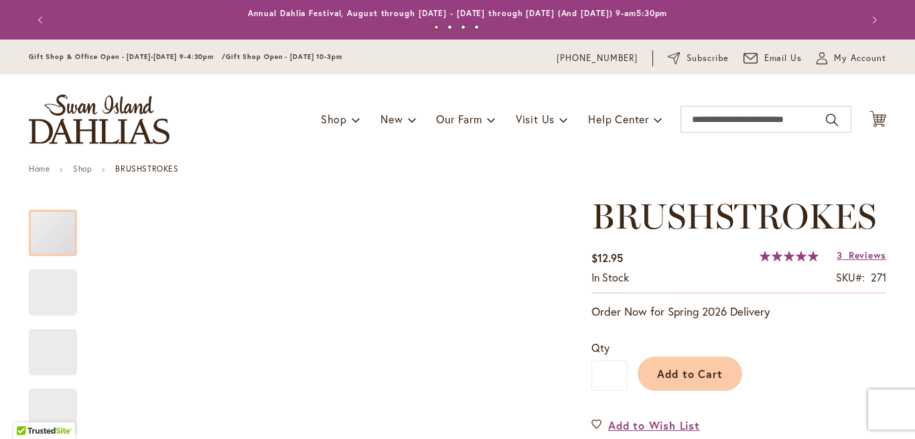
type input "****"
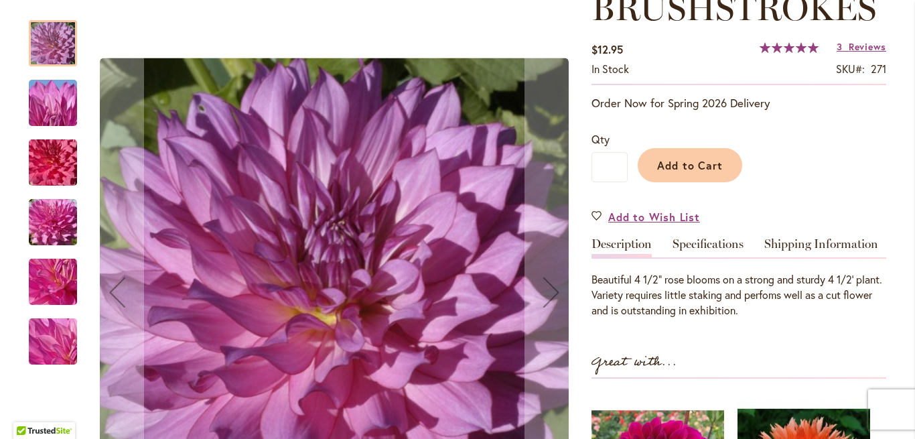
scroll to position [243, 0]
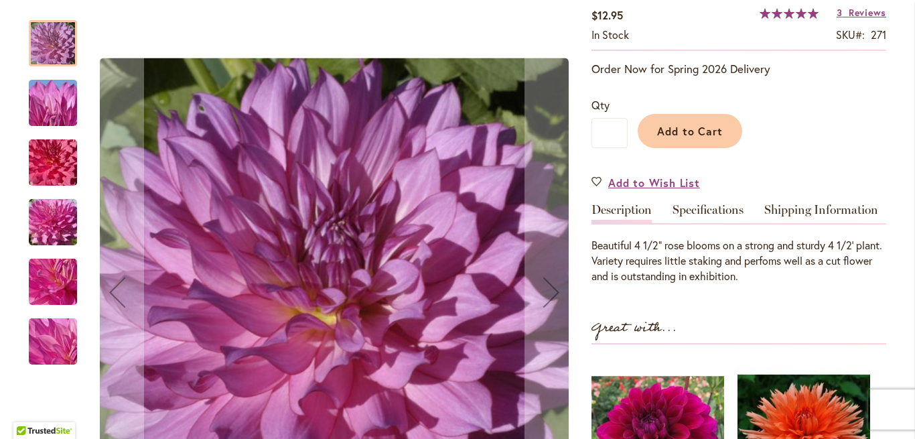
click at [54, 163] on img "BRUSHSTROKES" at bounding box center [53, 163] width 96 height 64
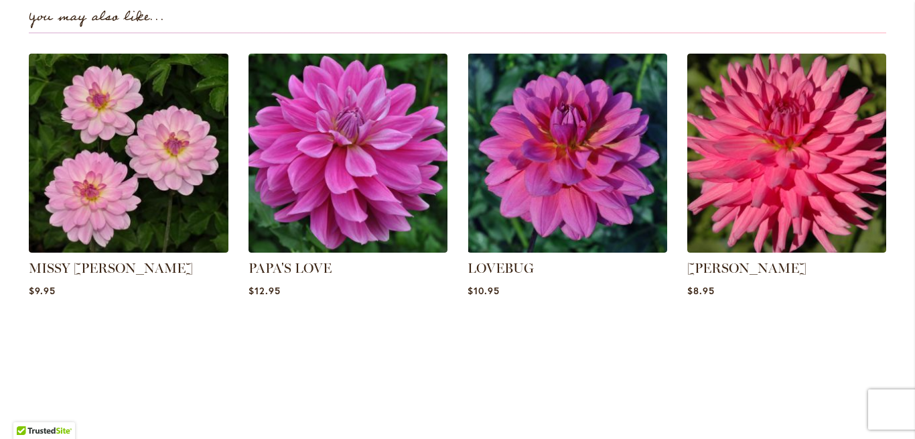
scroll to position [960, 0]
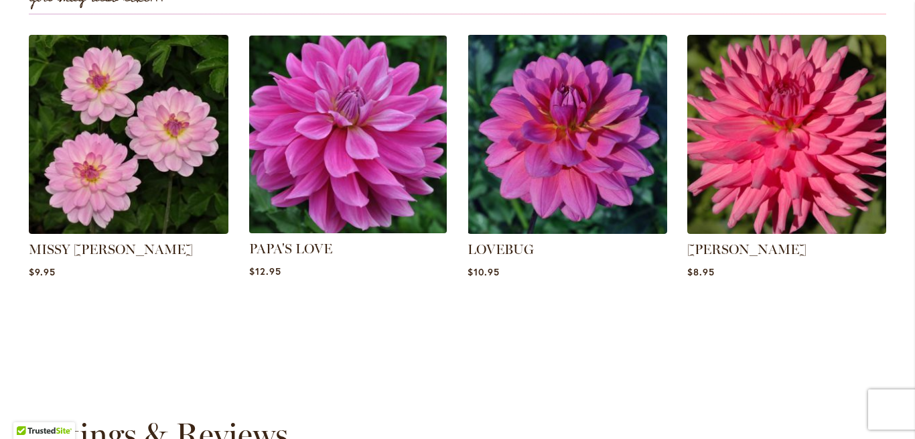
click at [348, 137] on img at bounding box center [348, 134] width 208 height 208
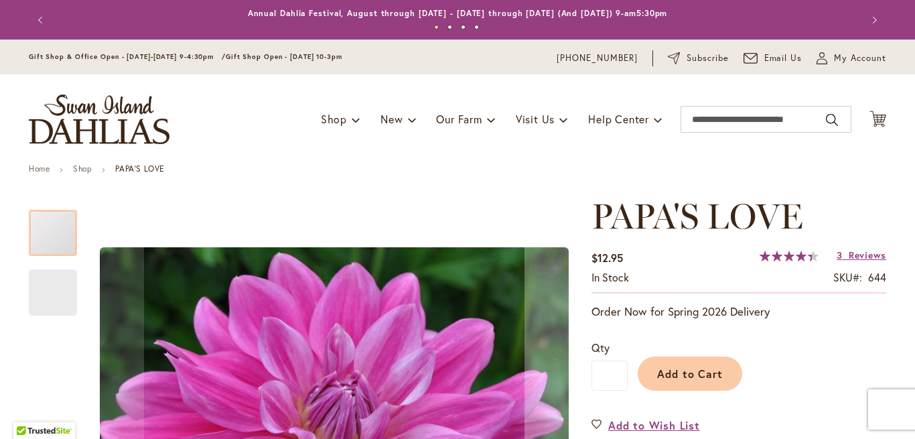
type input "****"
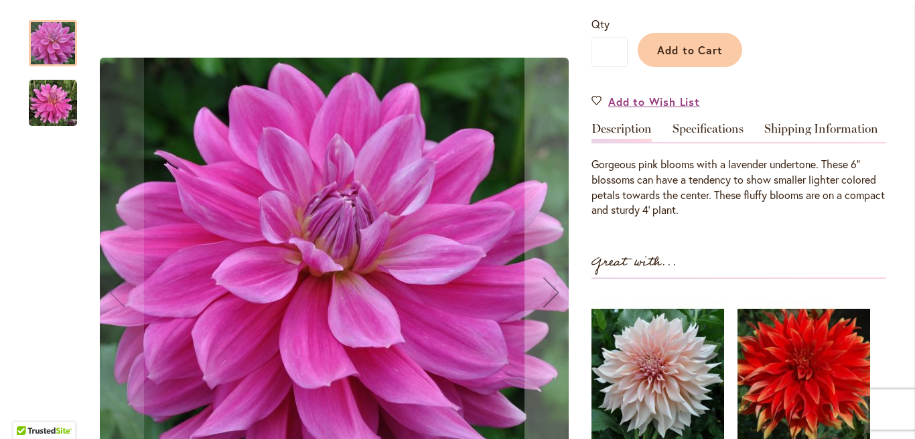
scroll to position [336, 0]
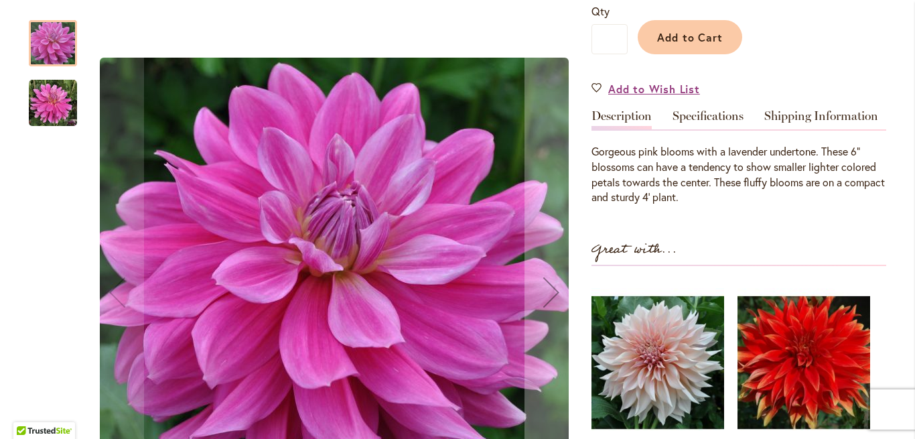
click at [46, 99] on img "PAPA'S LOVE" at bounding box center [53, 103] width 48 height 48
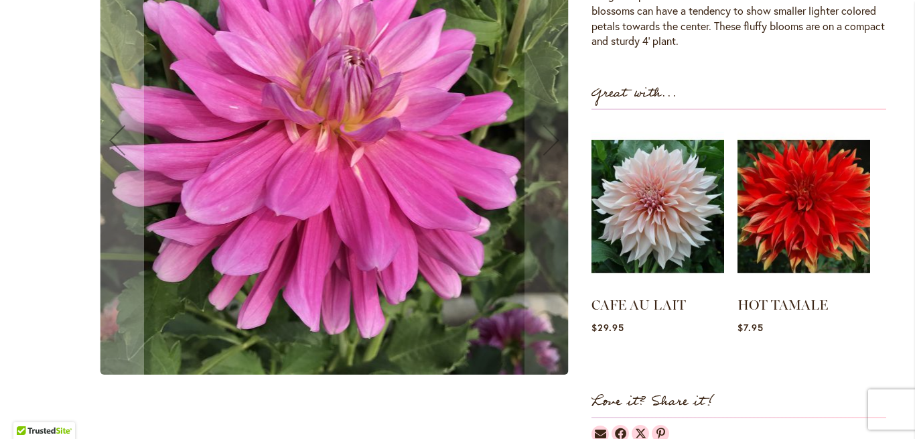
scroll to position [491, 0]
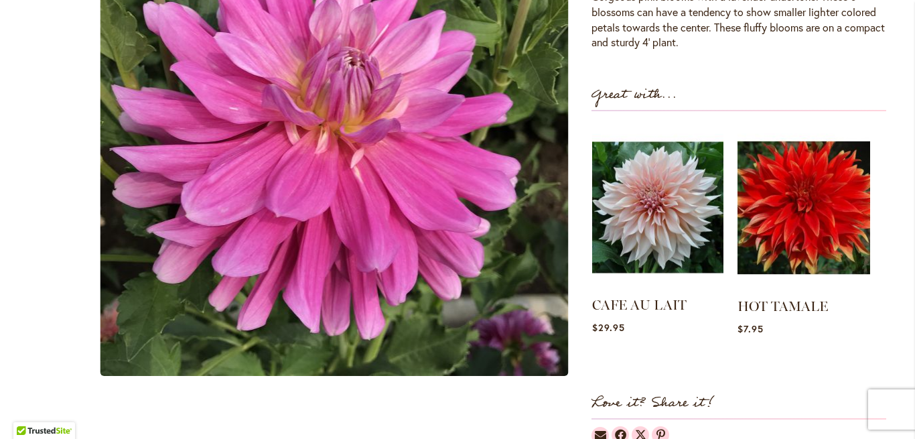
click at [626, 216] on img at bounding box center [657, 207] width 131 height 164
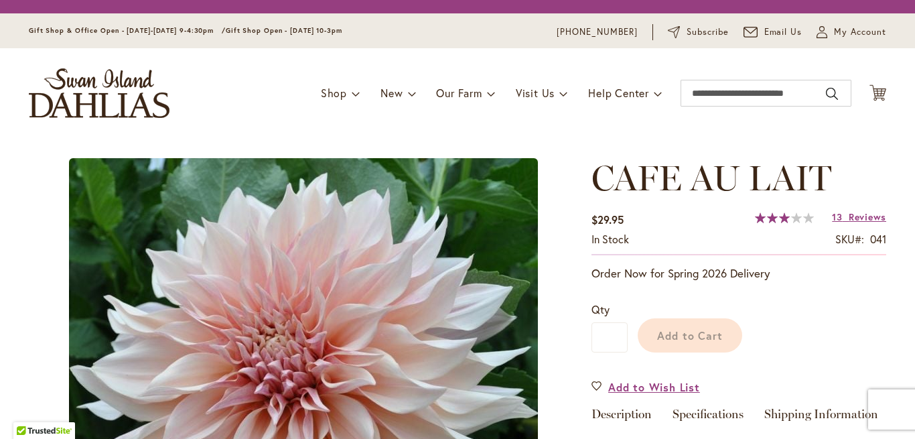
type input "****"
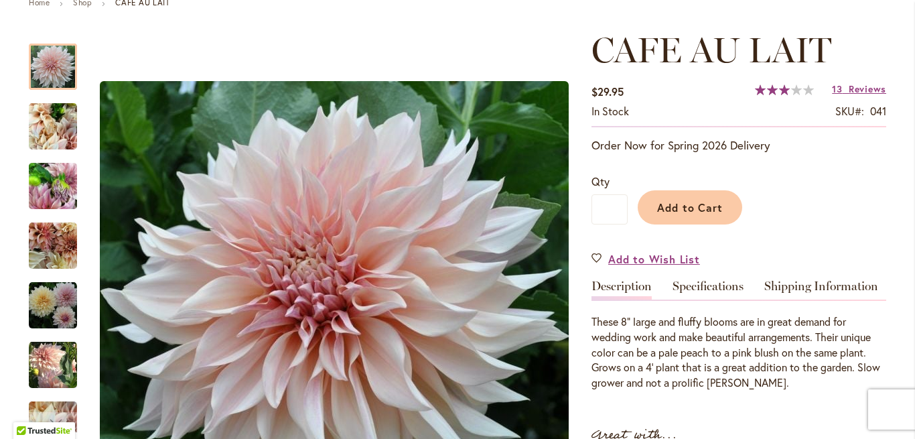
scroll to position [232, 0]
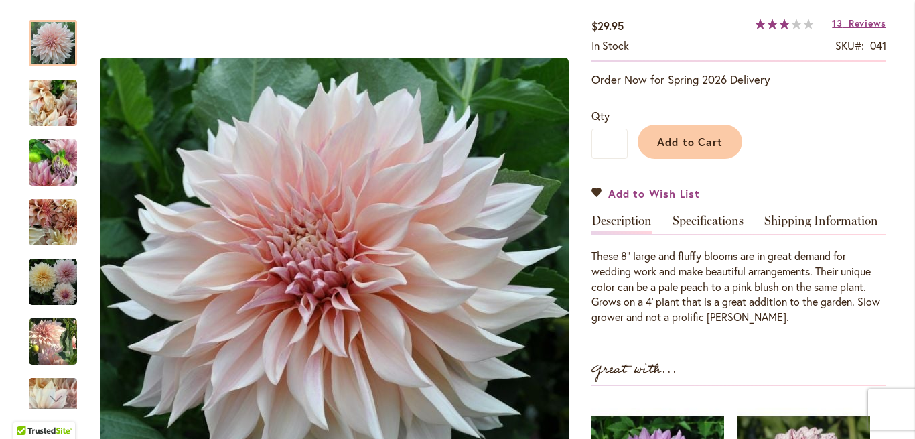
click at [598, 194] on link "Add to Wish List" at bounding box center [646, 193] width 109 height 15
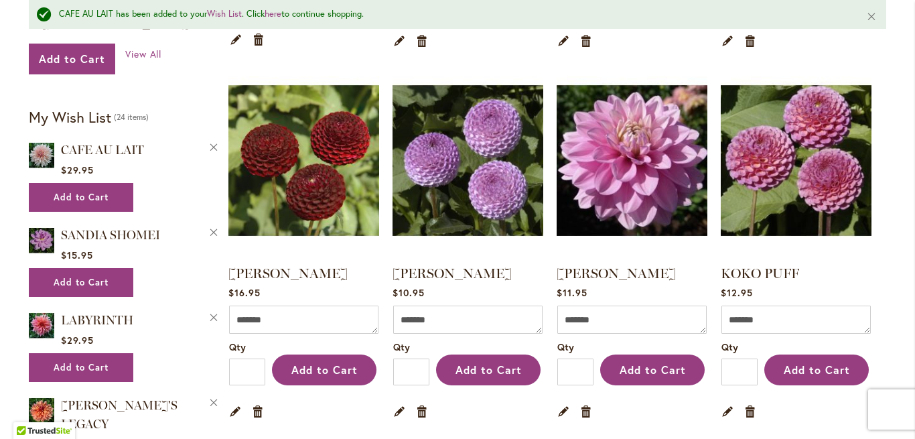
scroll to position [625, 0]
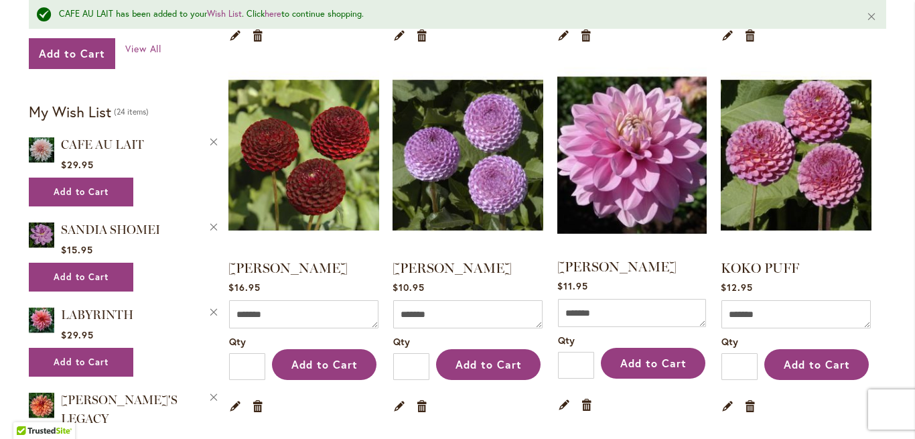
click at [645, 205] on img at bounding box center [632, 155] width 157 height 196
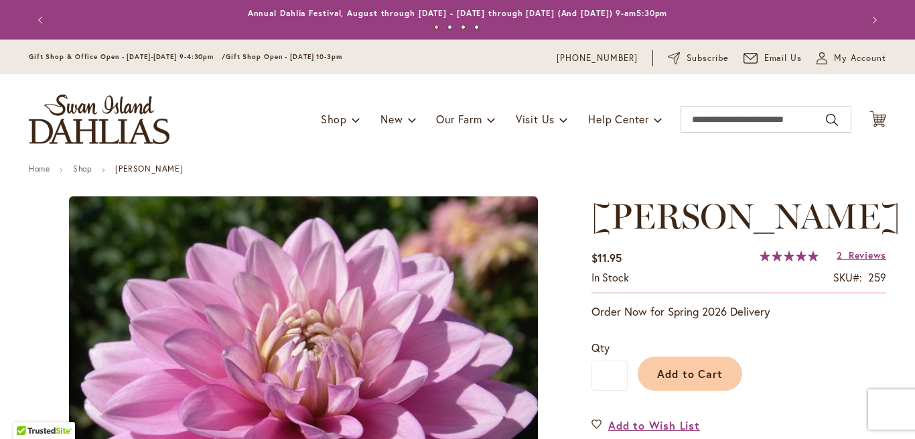
type input "****"
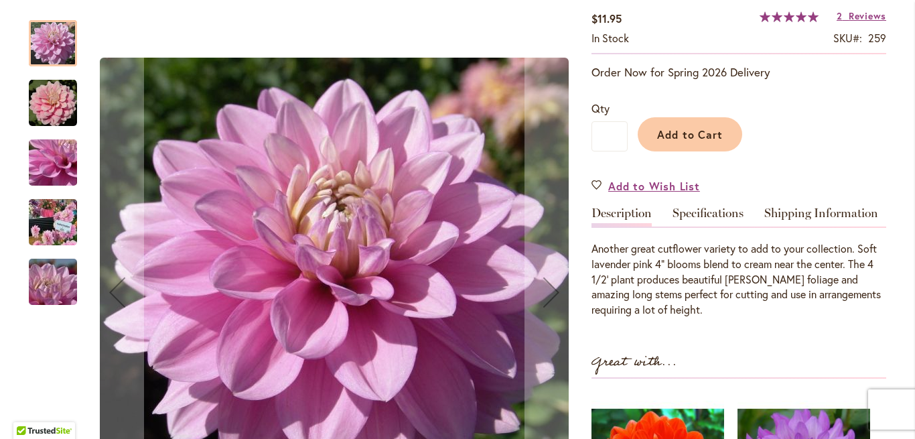
scroll to position [241, 0]
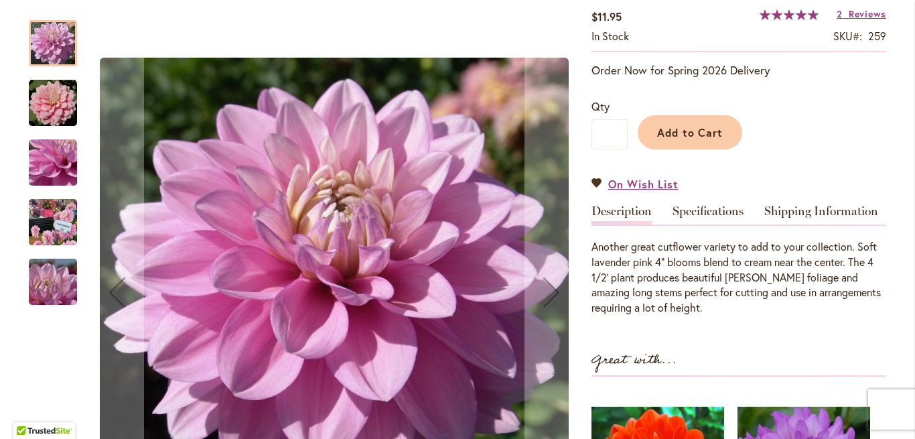
click at [49, 97] on img "HEATHER FEATHER" at bounding box center [53, 103] width 48 height 48
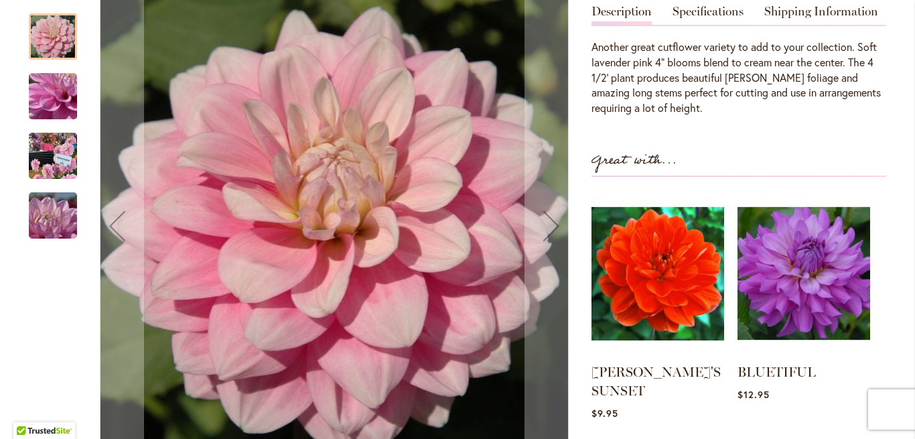
scroll to position [417, 0]
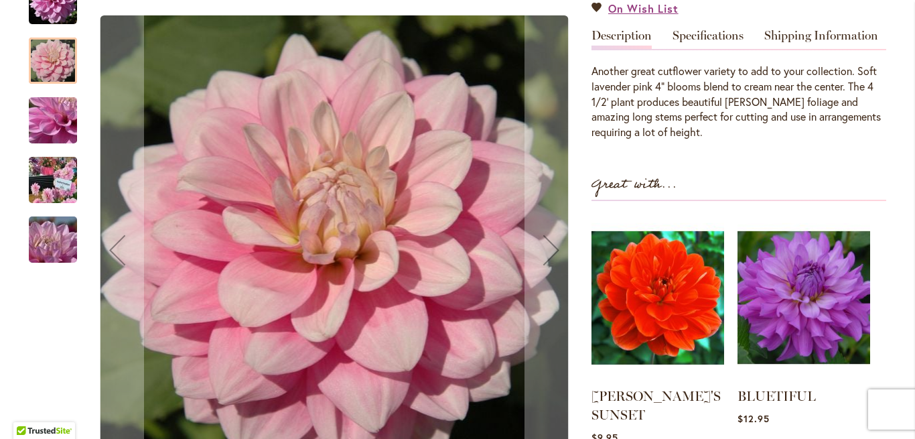
click at [50, 216] on img "HEATHER FEATHER" at bounding box center [53, 179] width 96 height 72
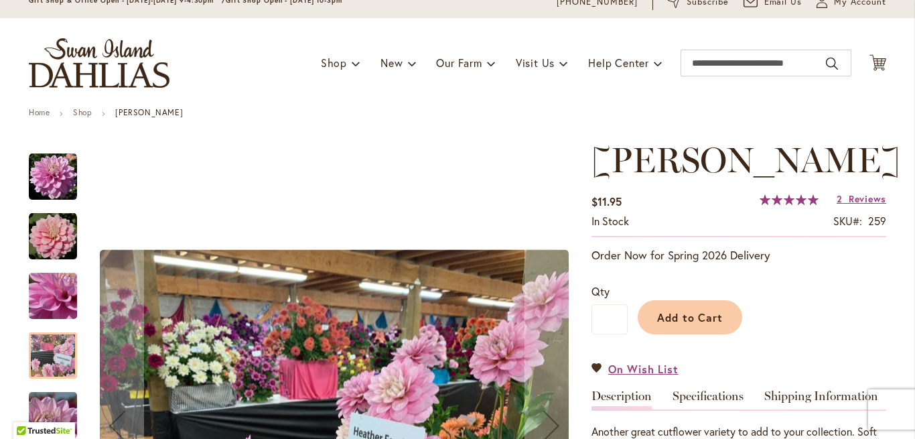
scroll to position [55, 0]
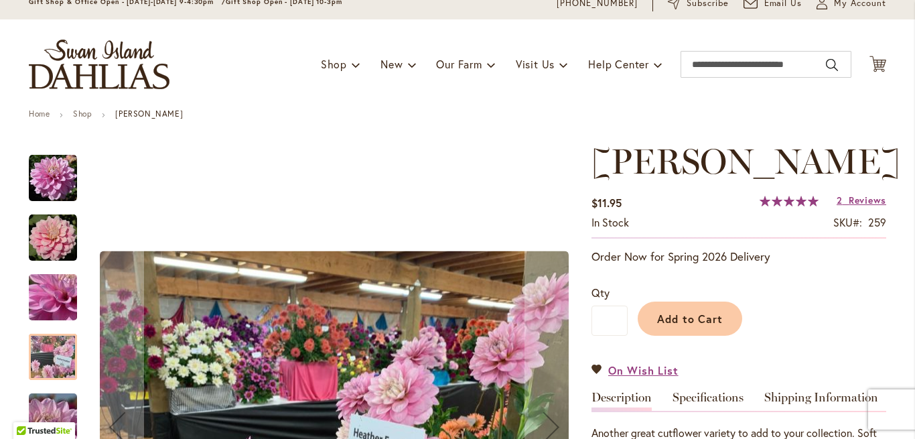
click at [56, 283] on img "HEATHER FEATHER" at bounding box center [53, 297] width 96 height 72
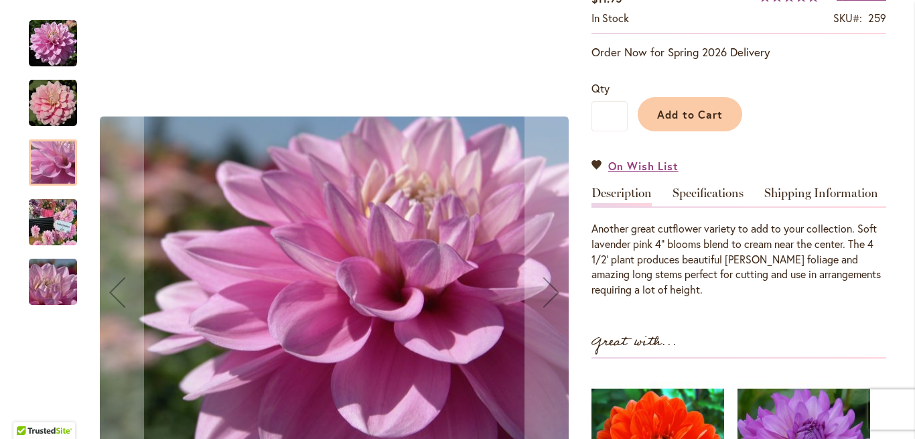
scroll to position [417, 0]
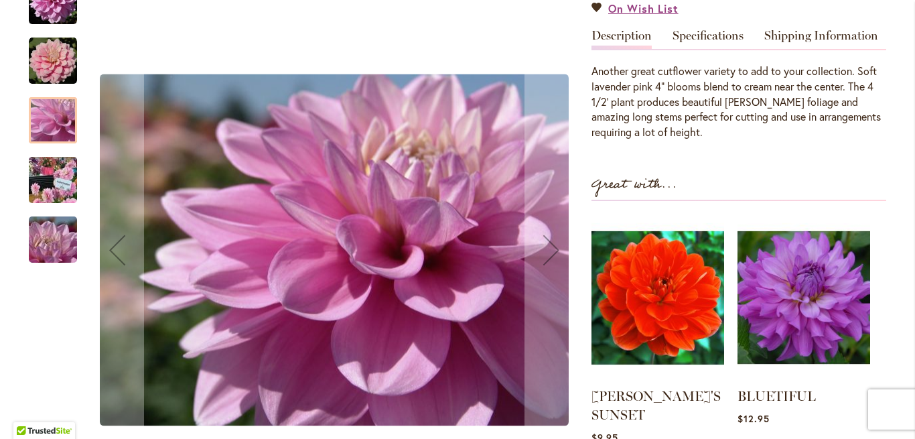
click at [42, 275] on img "HEATHER FEATHER" at bounding box center [53, 239] width 96 height 72
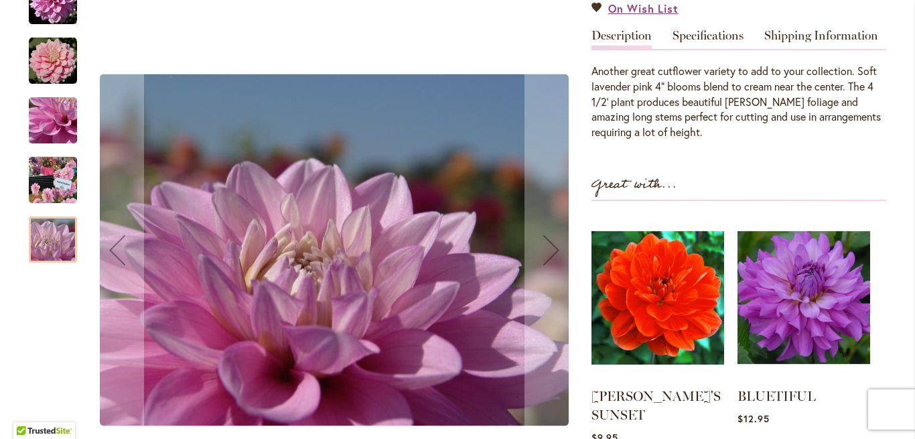
click at [56, 84] on img "HEATHER FEATHER" at bounding box center [53, 60] width 48 height 48
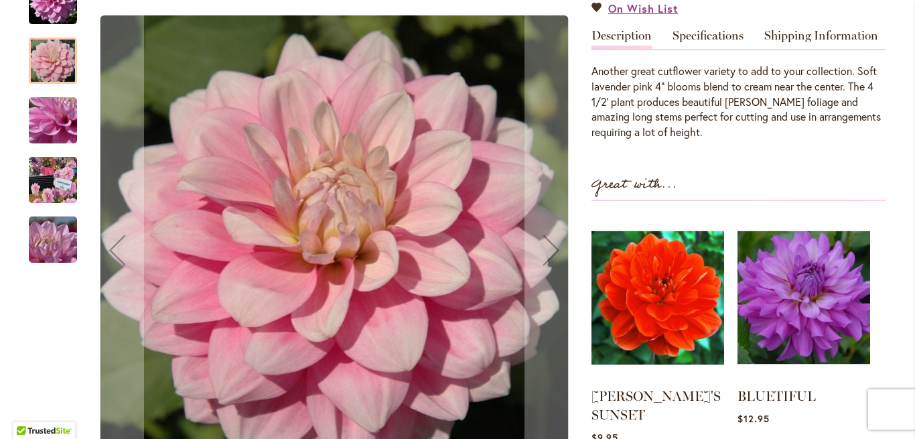
scroll to position [556, 0]
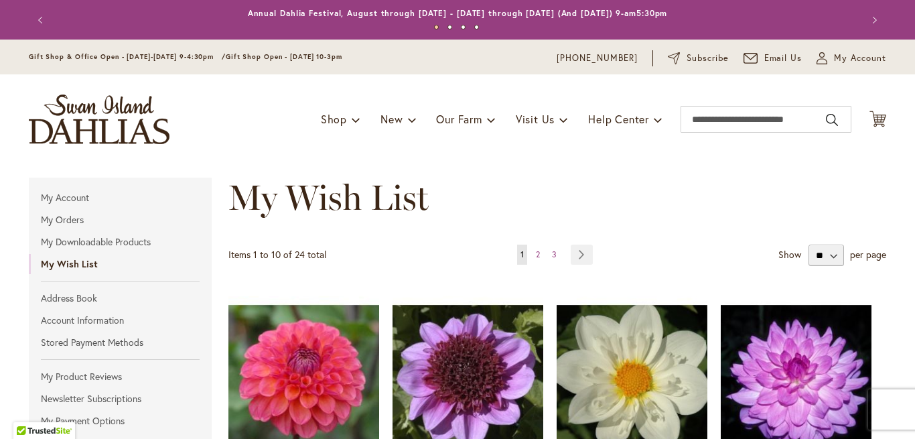
scroll to position [625, 0]
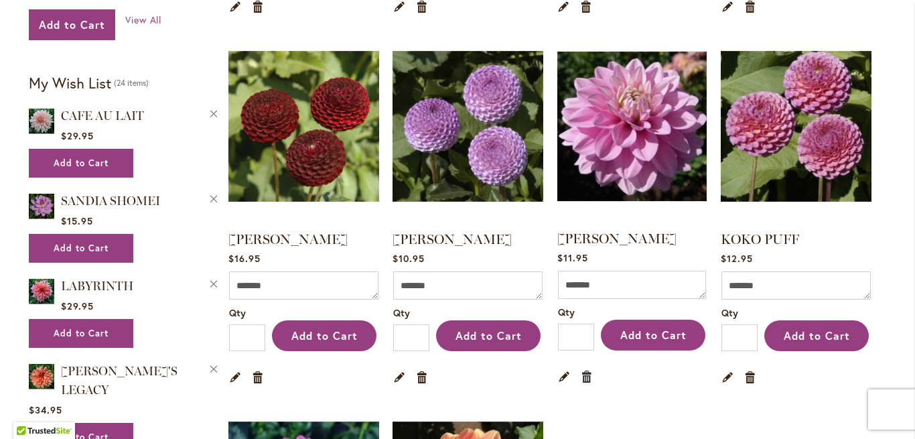
click at [586, 378] on link "Remove item" at bounding box center [587, 376] width 13 height 15
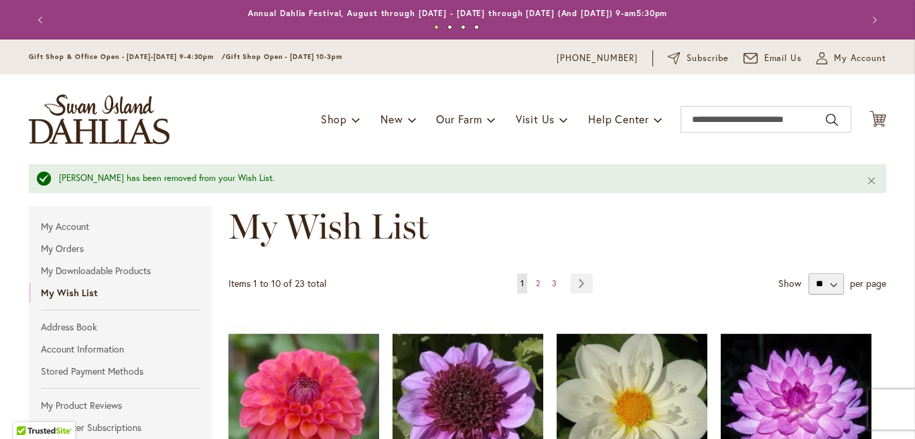
type input "**********"
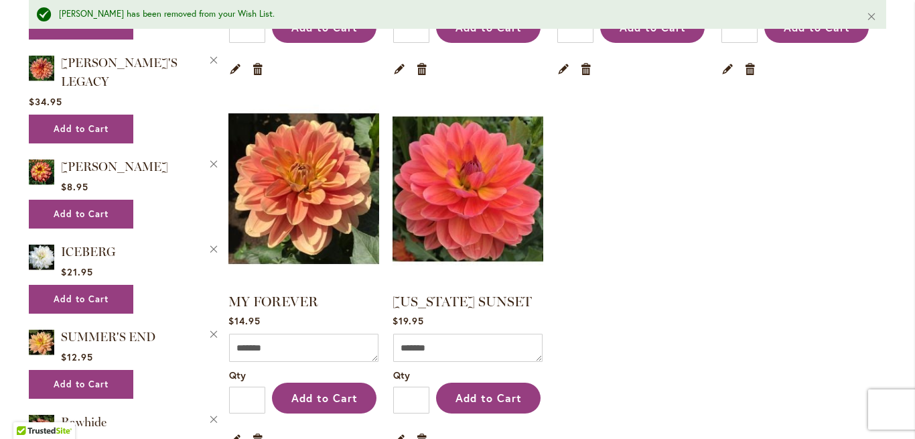
scroll to position [965, 0]
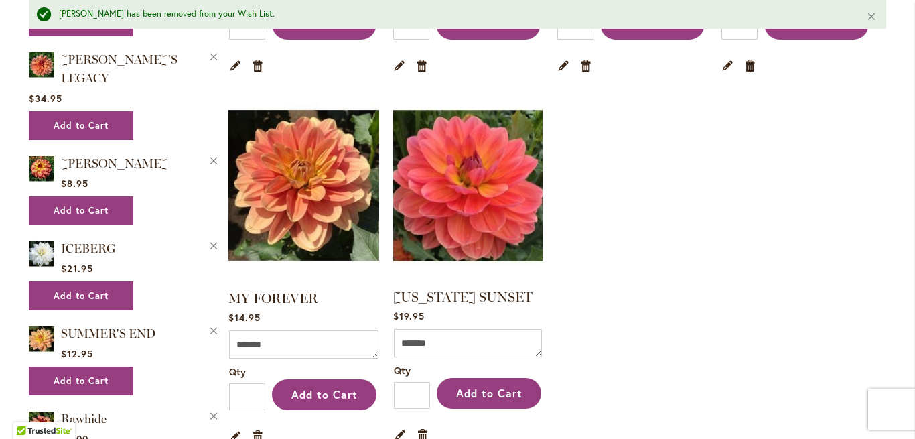
click at [480, 214] on img at bounding box center [468, 185] width 157 height 196
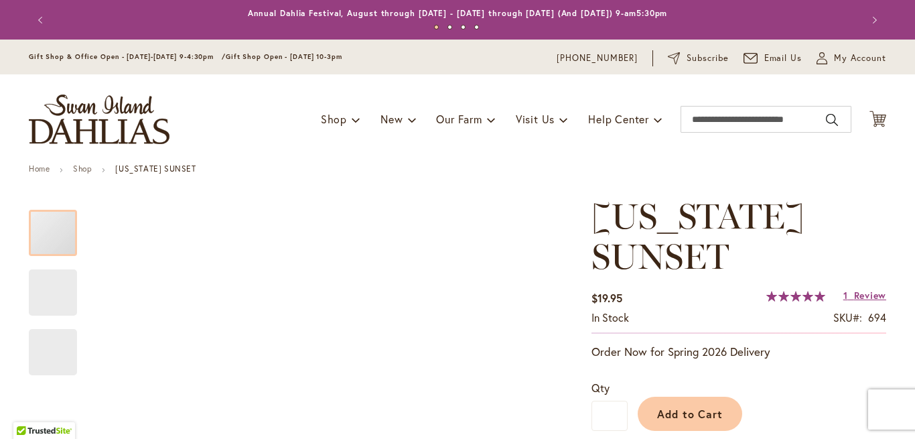
type input "****"
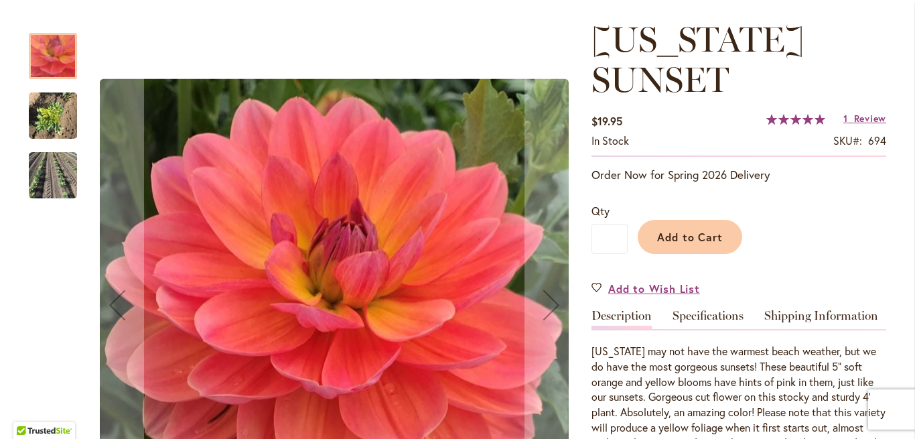
scroll to position [214, 0]
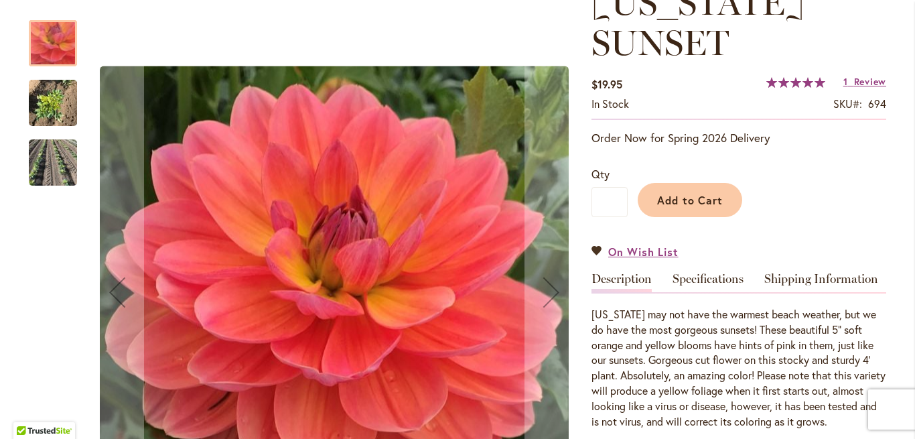
click at [42, 93] on img "OREGON SUNSET" at bounding box center [53, 103] width 48 height 64
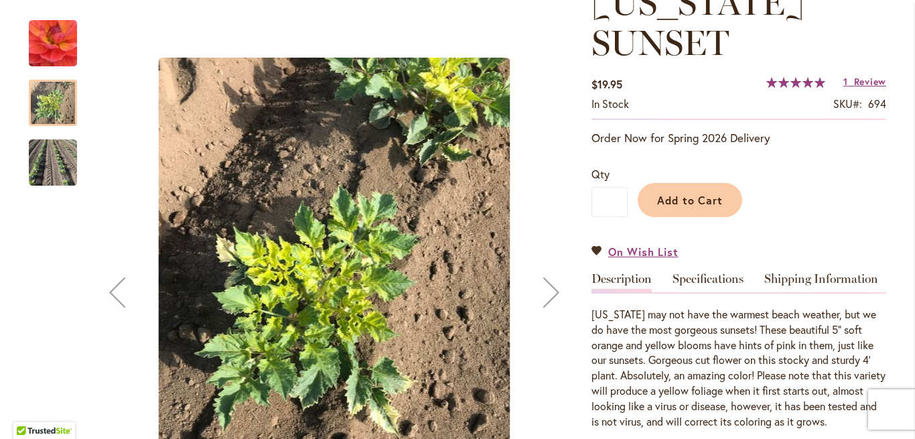
click at [46, 30] on img "OREGON SUNSET" at bounding box center [53, 43] width 96 height 92
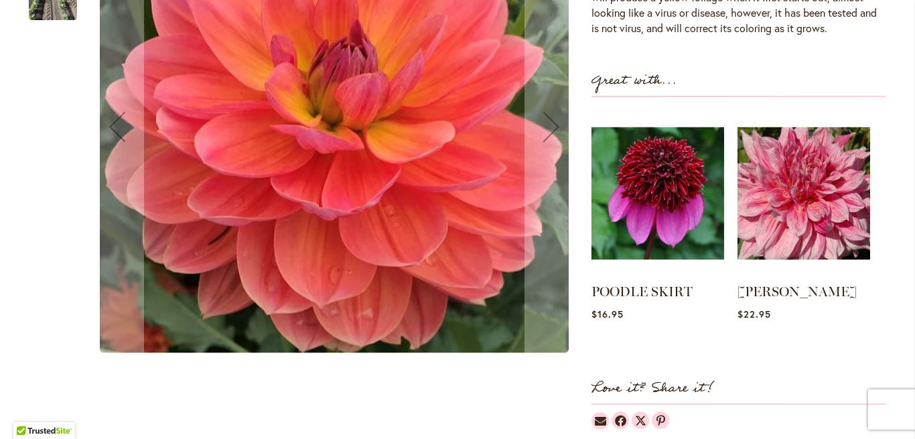
scroll to position [620, 0]
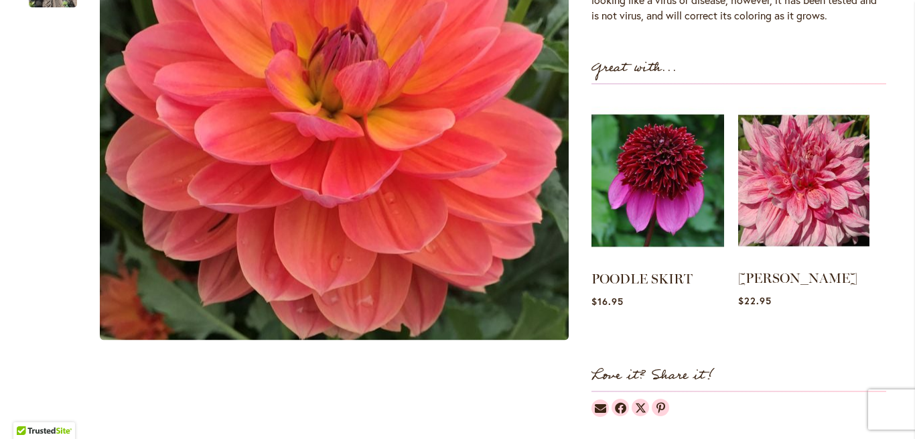
click at [812, 206] on img at bounding box center [803, 181] width 131 height 164
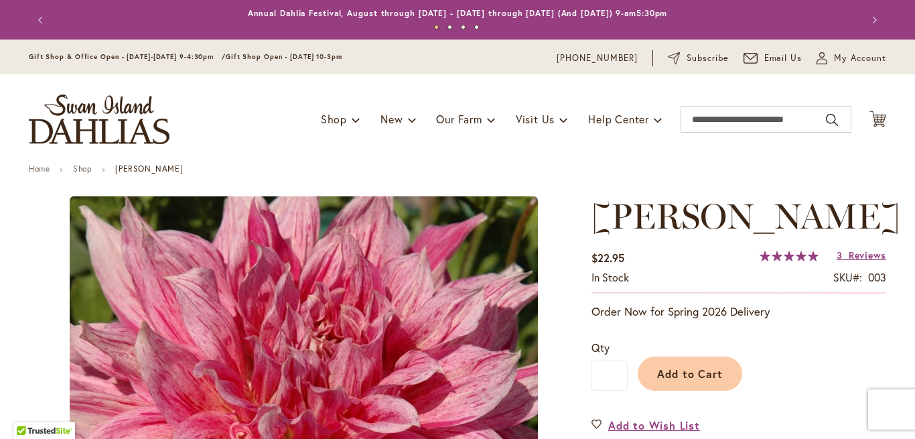
type input "****"
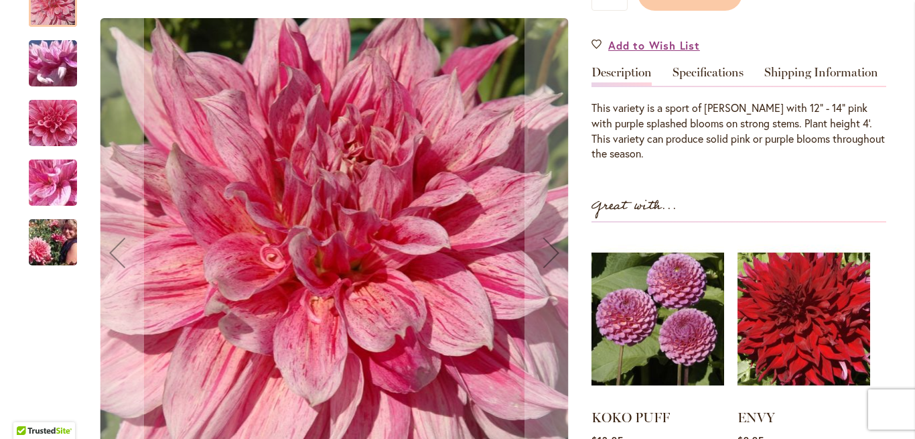
scroll to position [381, 0]
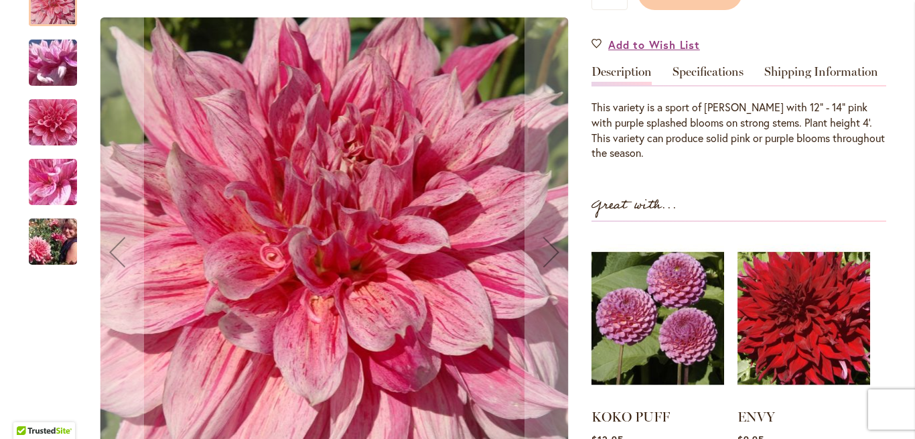
click at [54, 250] on img "MAKI" at bounding box center [53, 241] width 96 height 64
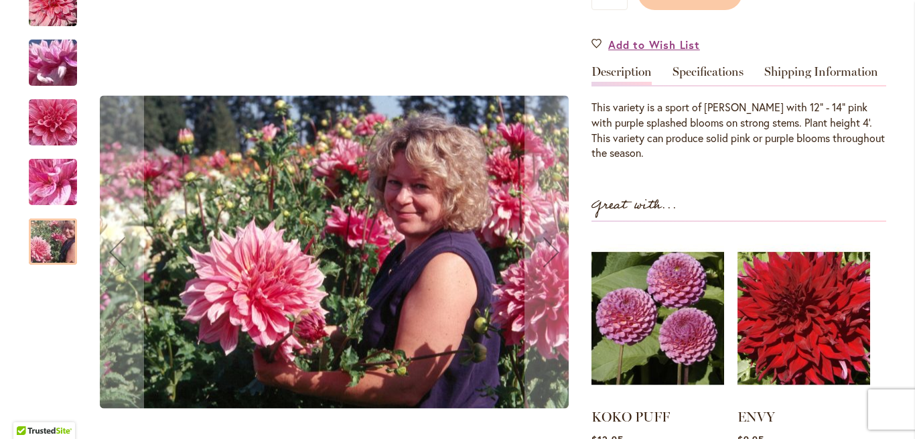
click at [56, 182] on img "MAKI" at bounding box center [53, 181] width 96 height 72
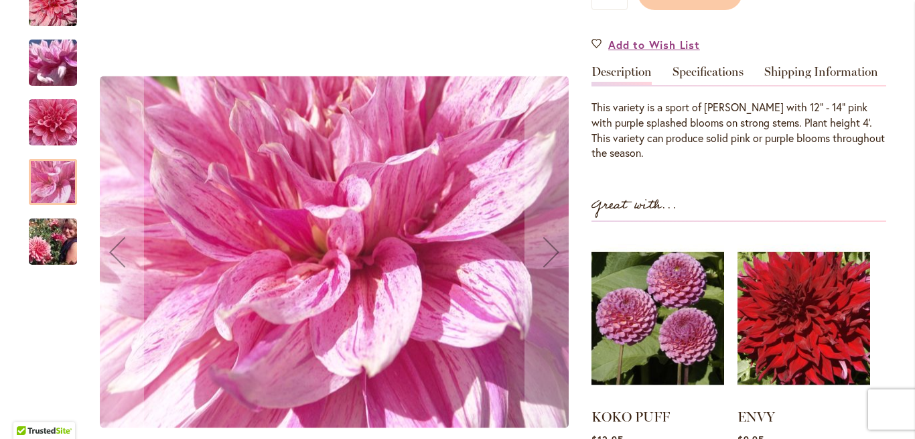
click at [56, 134] on img "MAKI" at bounding box center [53, 121] width 96 height 91
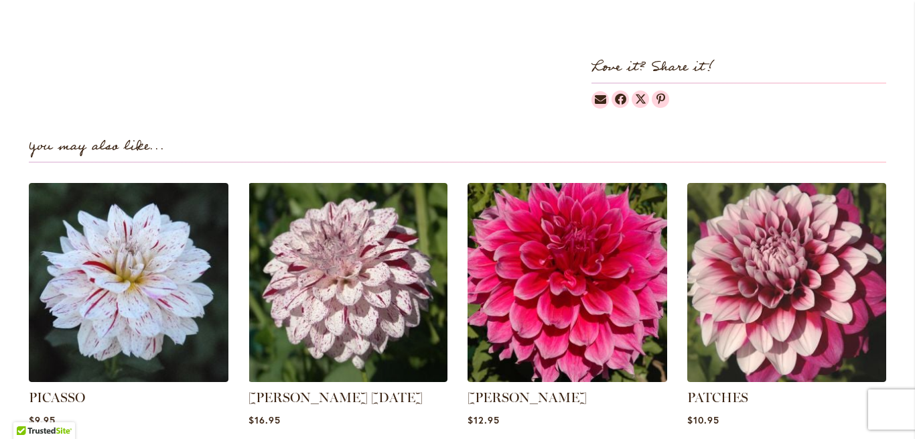
scroll to position [929, 0]
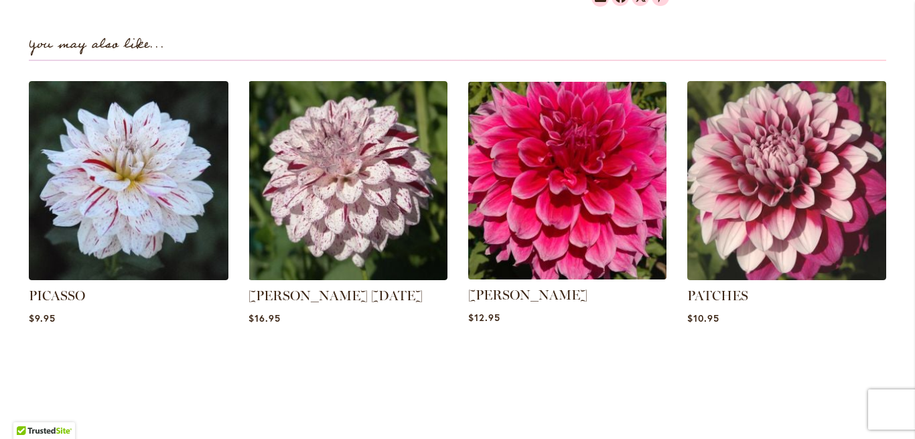
click at [549, 204] on img at bounding box center [568, 180] width 208 height 208
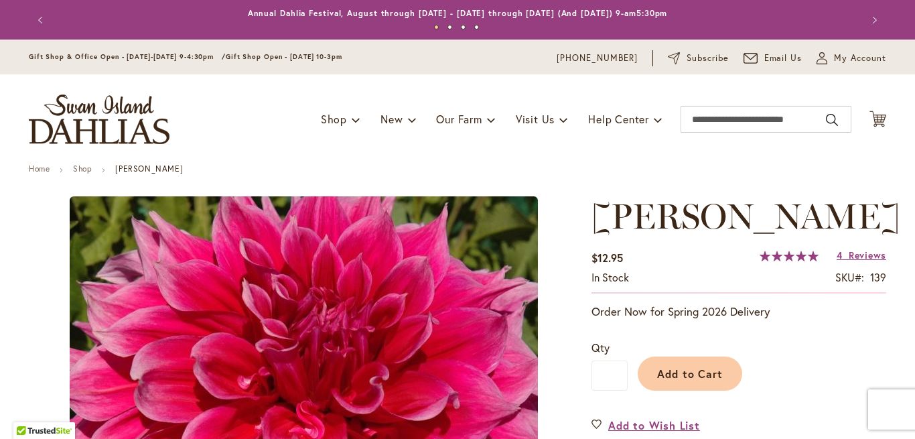
type input "****"
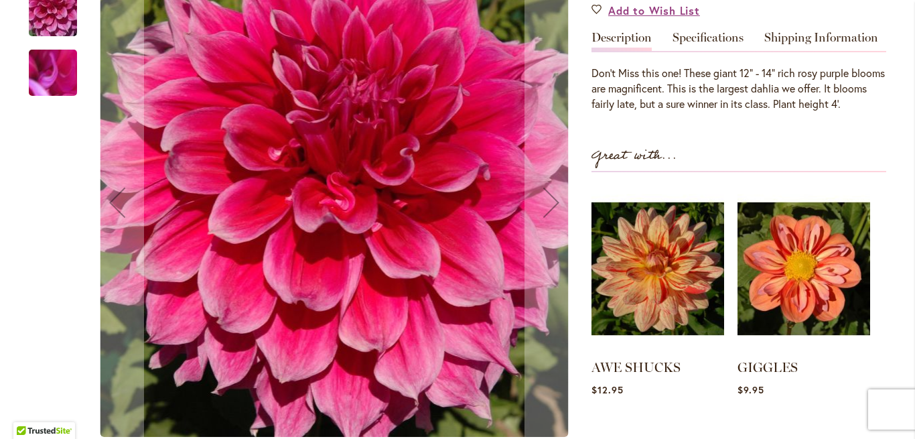
scroll to position [428, 0]
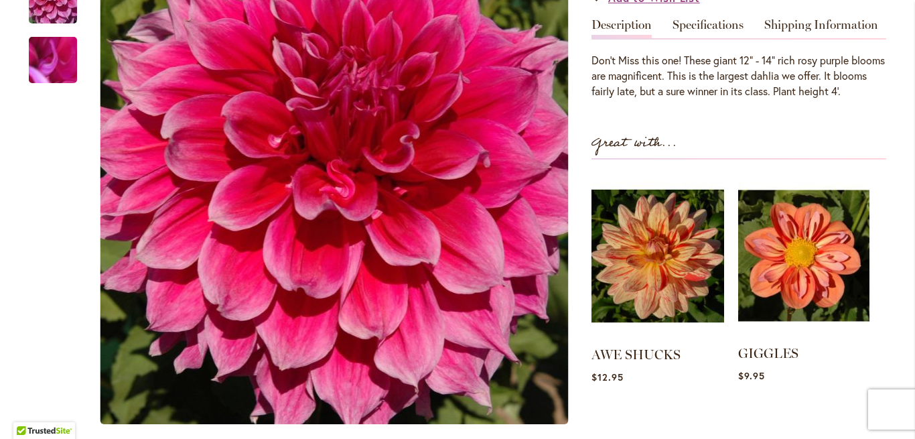
click at [832, 250] on img at bounding box center [803, 256] width 131 height 164
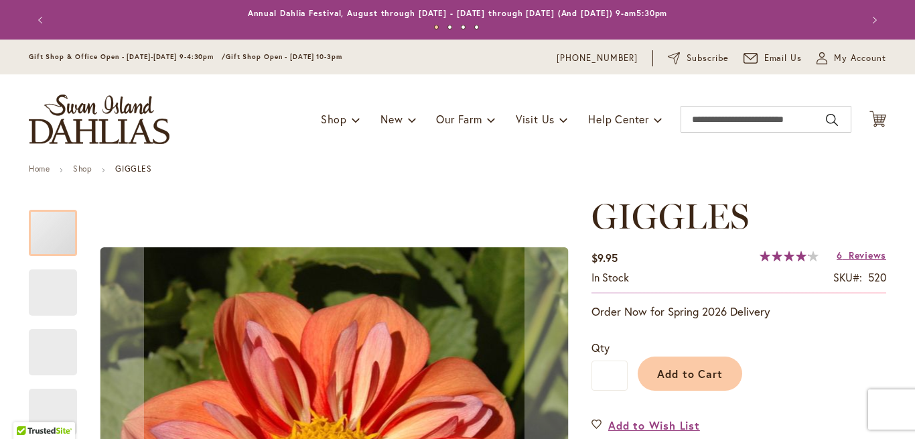
type input "****"
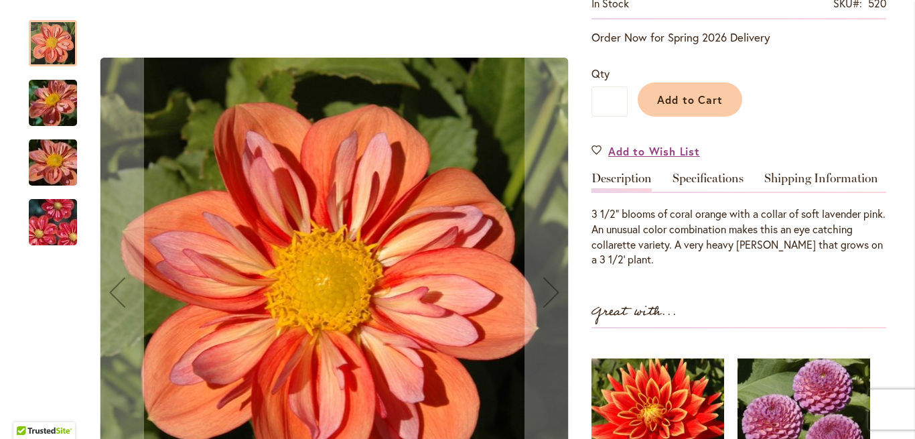
scroll to position [275, 0]
click at [64, 223] on img "GIGGLES" at bounding box center [53, 222] width 96 height 64
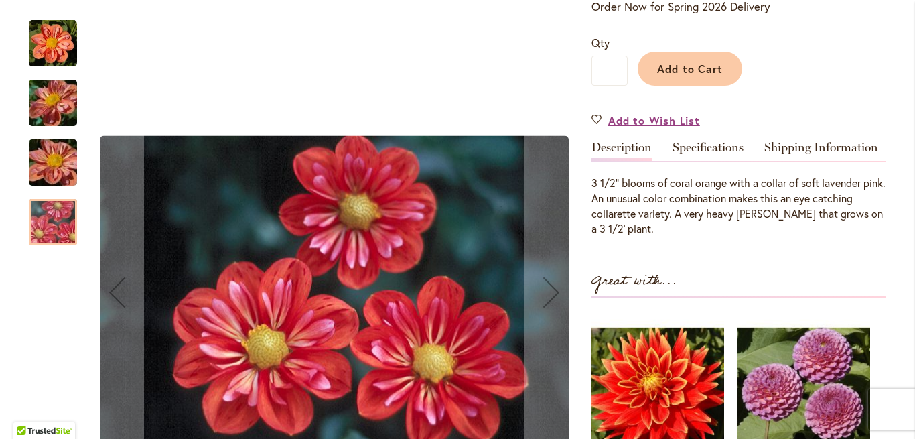
scroll to position [306, 0]
click at [48, 149] on img "GIGGLES" at bounding box center [53, 163] width 96 height 72
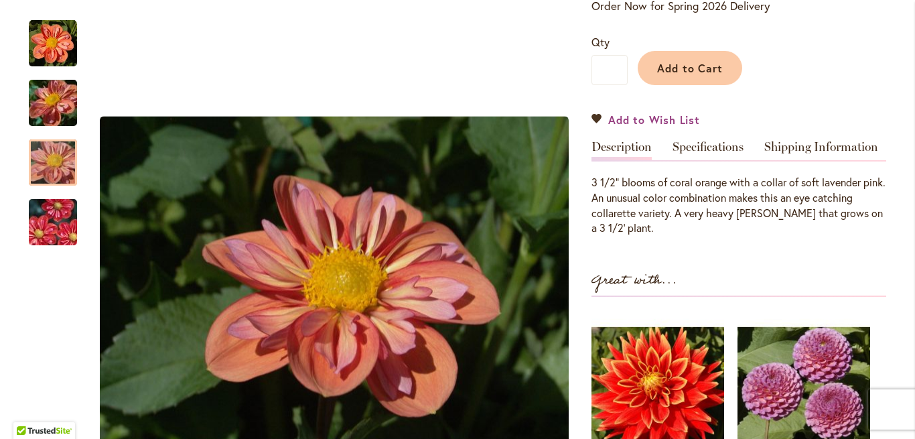
click at [599, 118] on link "Add to Wish List" at bounding box center [646, 119] width 109 height 15
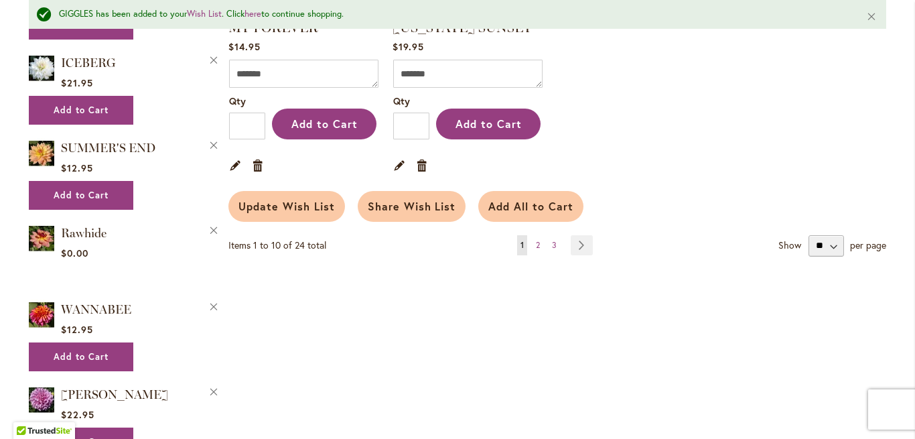
scroll to position [1266, 0]
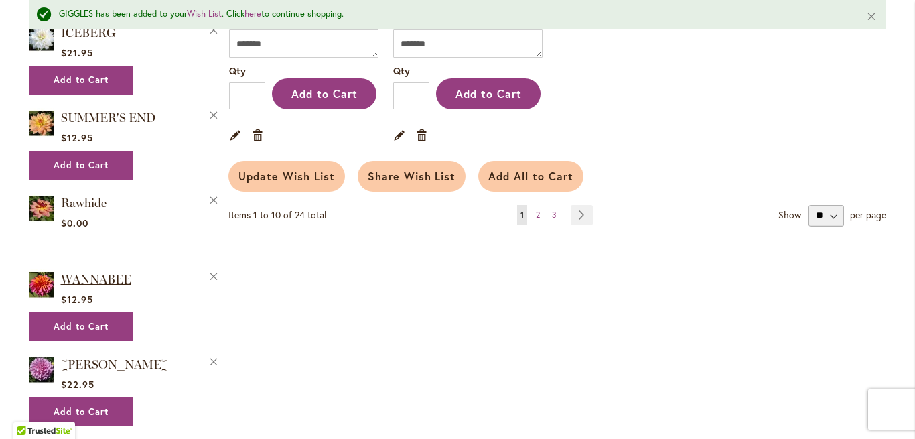
click at [80, 272] on span "WANNABEE" at bounding box center [96, 279] width 70 height 15
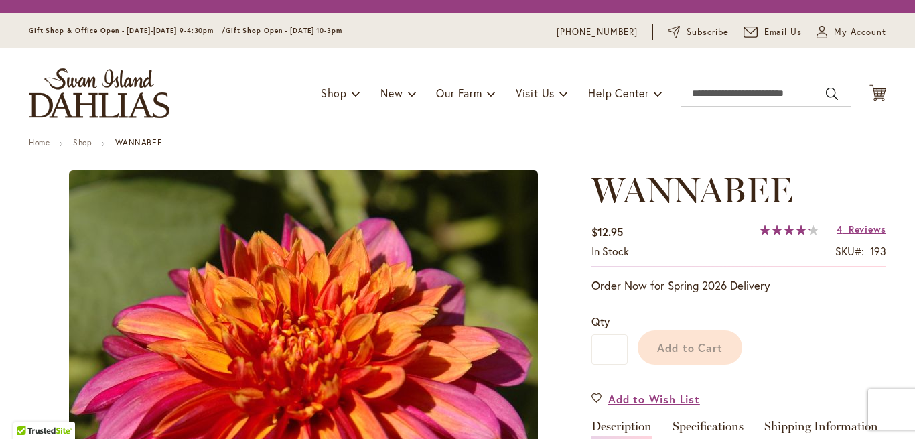
type input "****"
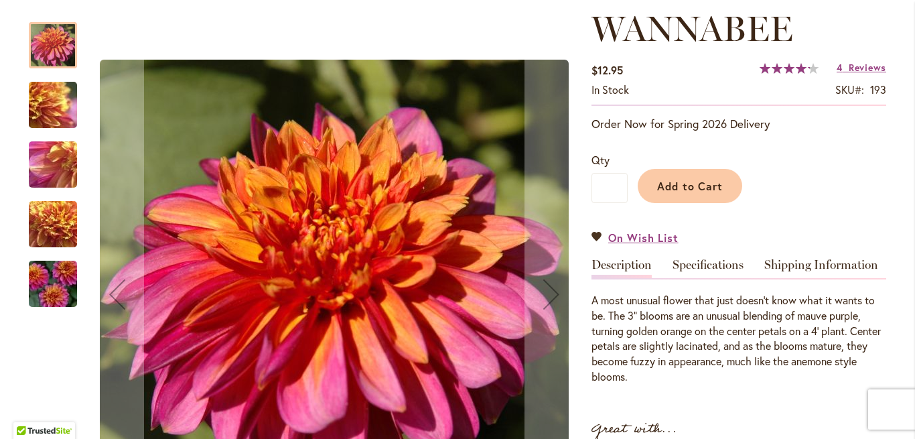
scroll to position [188, 0]
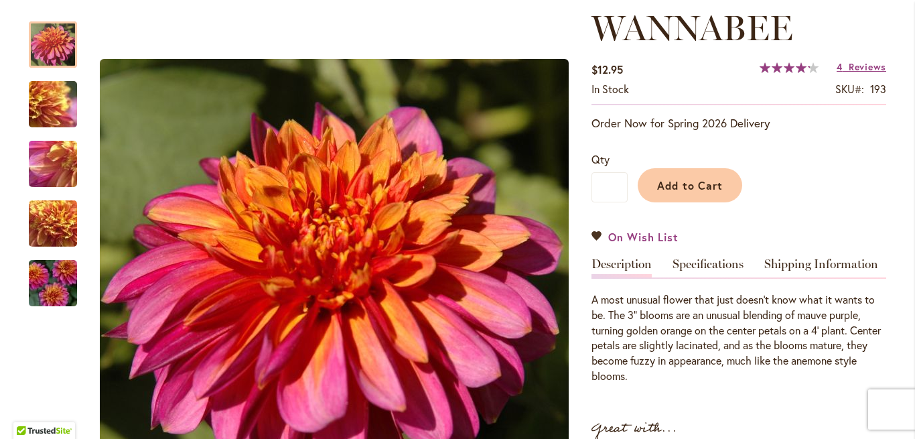
click at [596, 241] on link "On Wish List" at bounding box center [635, 236] width 87 height 15
click at [597, 238] on link "On Wish List" at bounding box center [635, 236] width 87 height 15
